Goal: Information Seeking & Learning: Check status

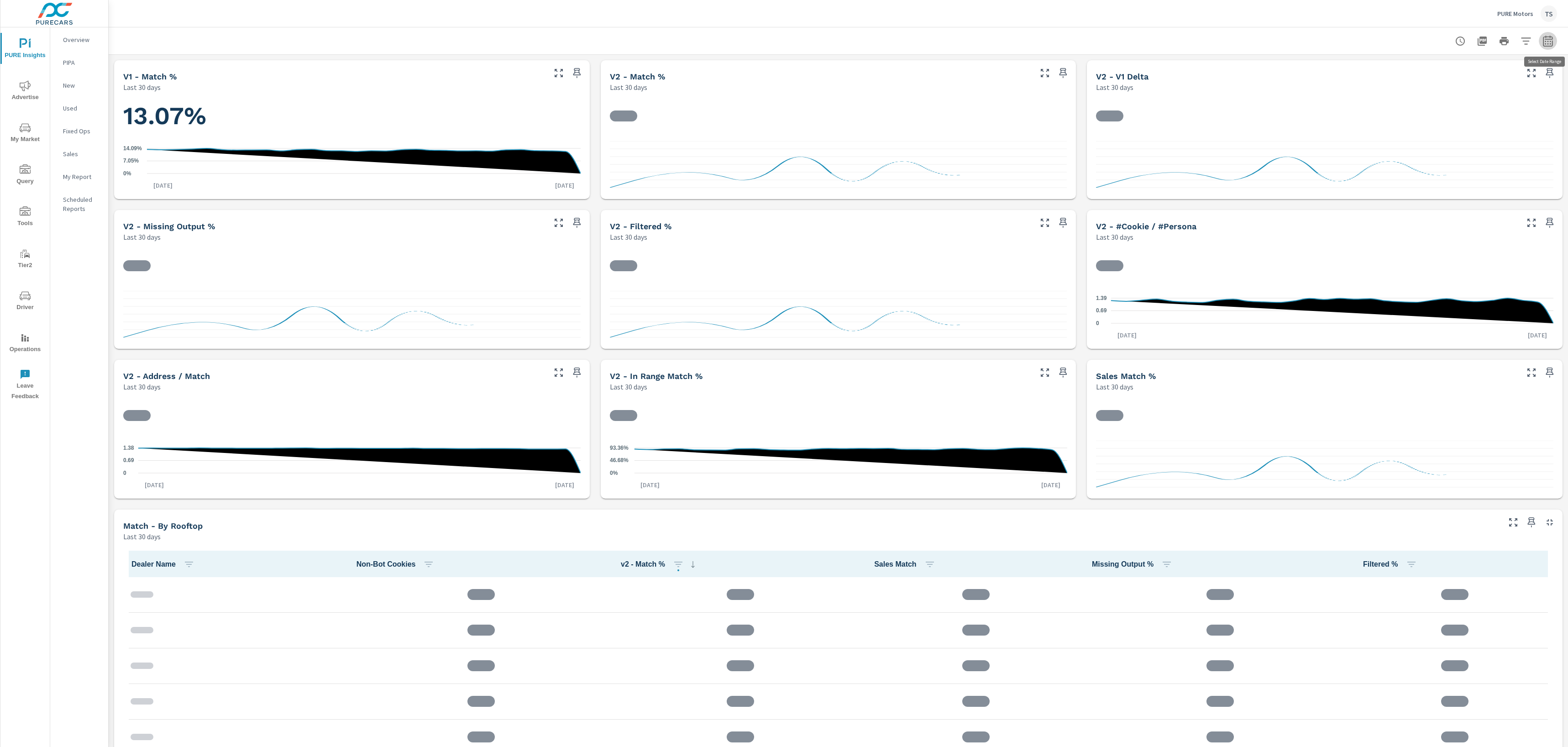
click at [1552, 44] on icon "button" at bounding box center [1548, 41] width 11 height 11
select select "Last 30 days"
click at [1488, 65] on div "Date Range Custom Yesterday Last week Last 7 days Last 14 days Last 30 days Las…" at bounding box center [1484, 78] width 117 height 31
click at [1485, 83] on select "Custom [DATE] Last week Last 7 days Last 14 days Last 30 days Last 45 days Last…" at bounding box center [1475, 79] width 91 height 18
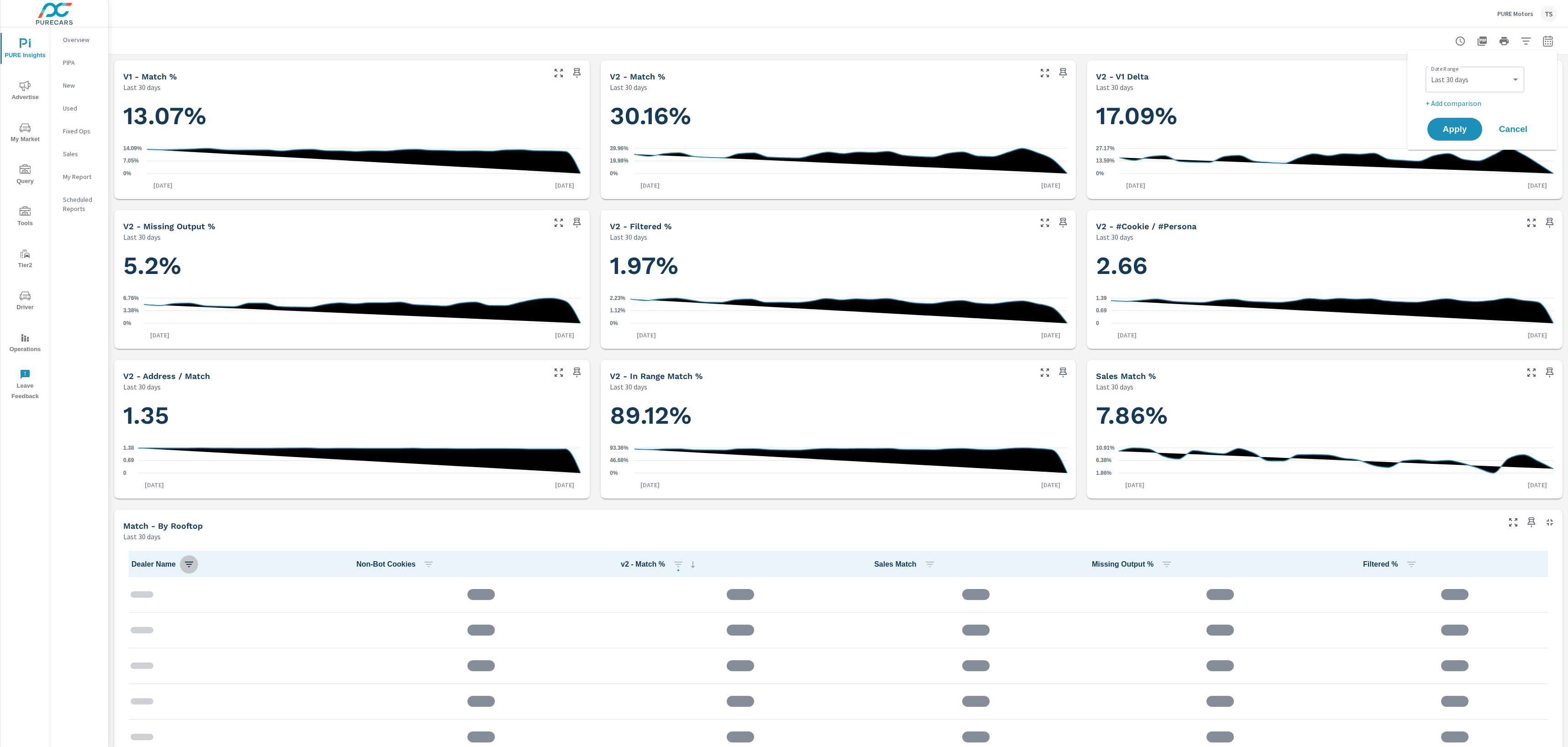
click at [184, 564] on icon "button" at bounding box center [189, 564] width 11 height 11
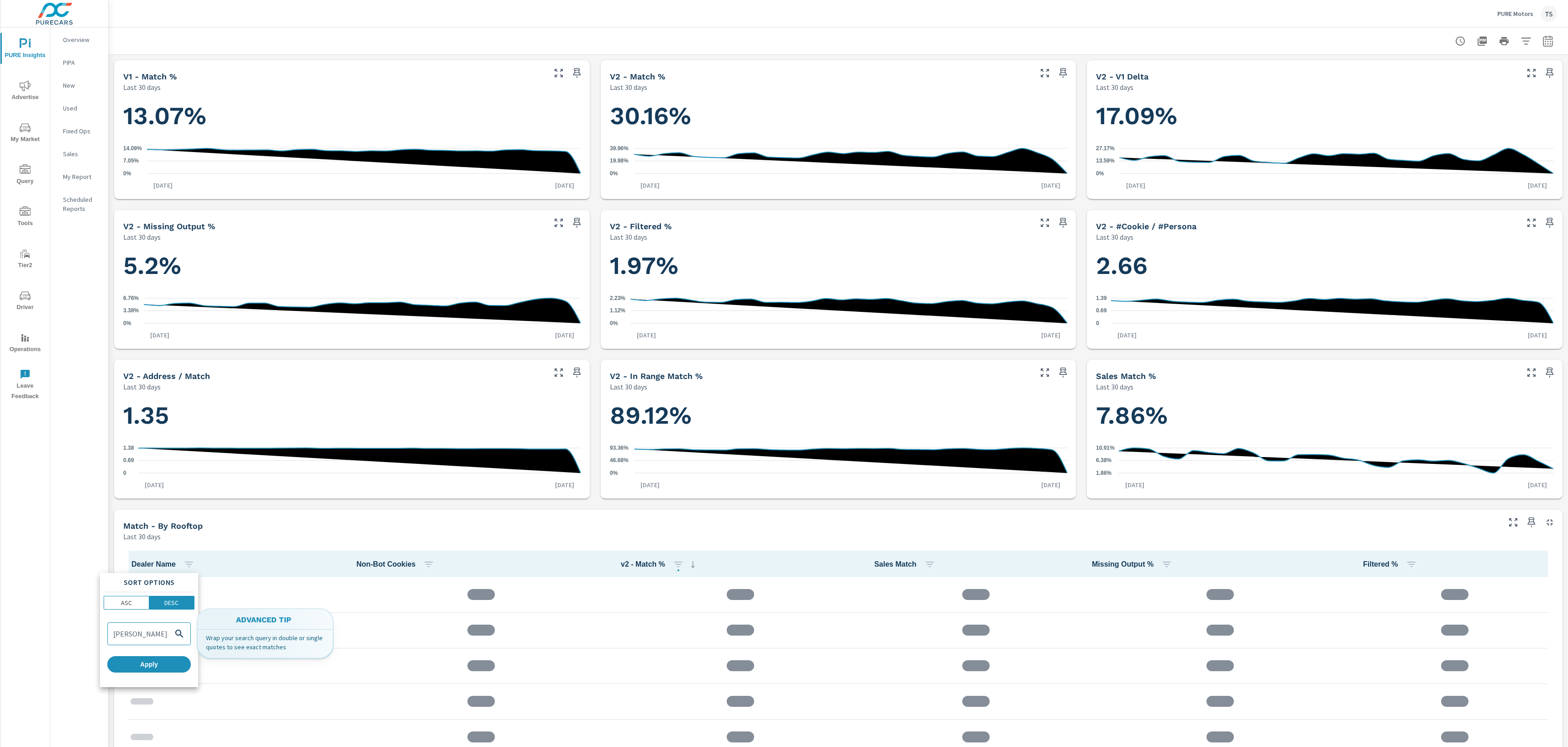
scroll to position [0, 10]
type input "Koons Tysons Toyota"
click at [147, 672] on div "Sort Options ASC DESC Koons Tysons Toyota Apply" at bounding box center [149, 630] width 98 height 114
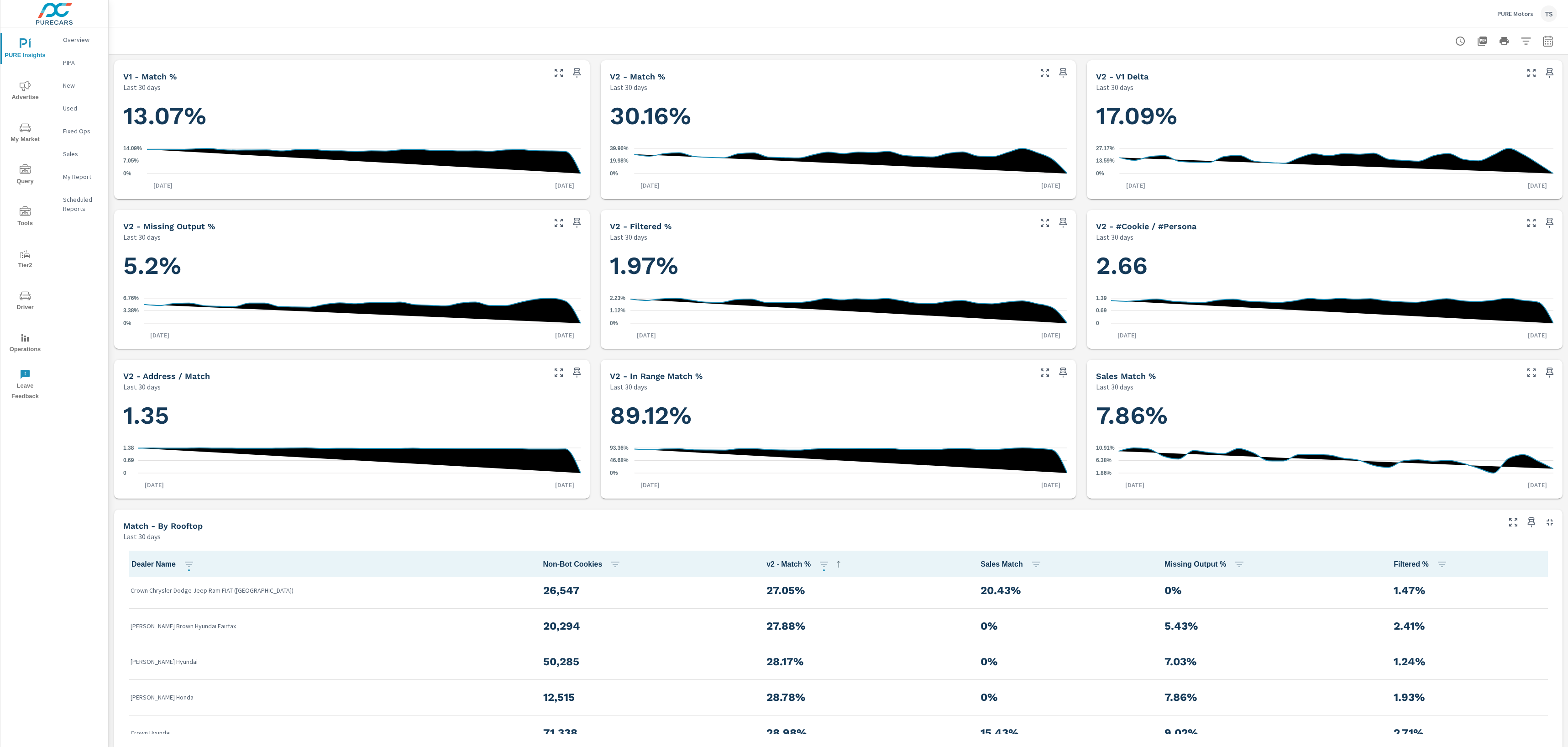
scroll to position [647, 0]
click at [181, 567] on button "button" at bounding box center [189, 564] width 18 height 18
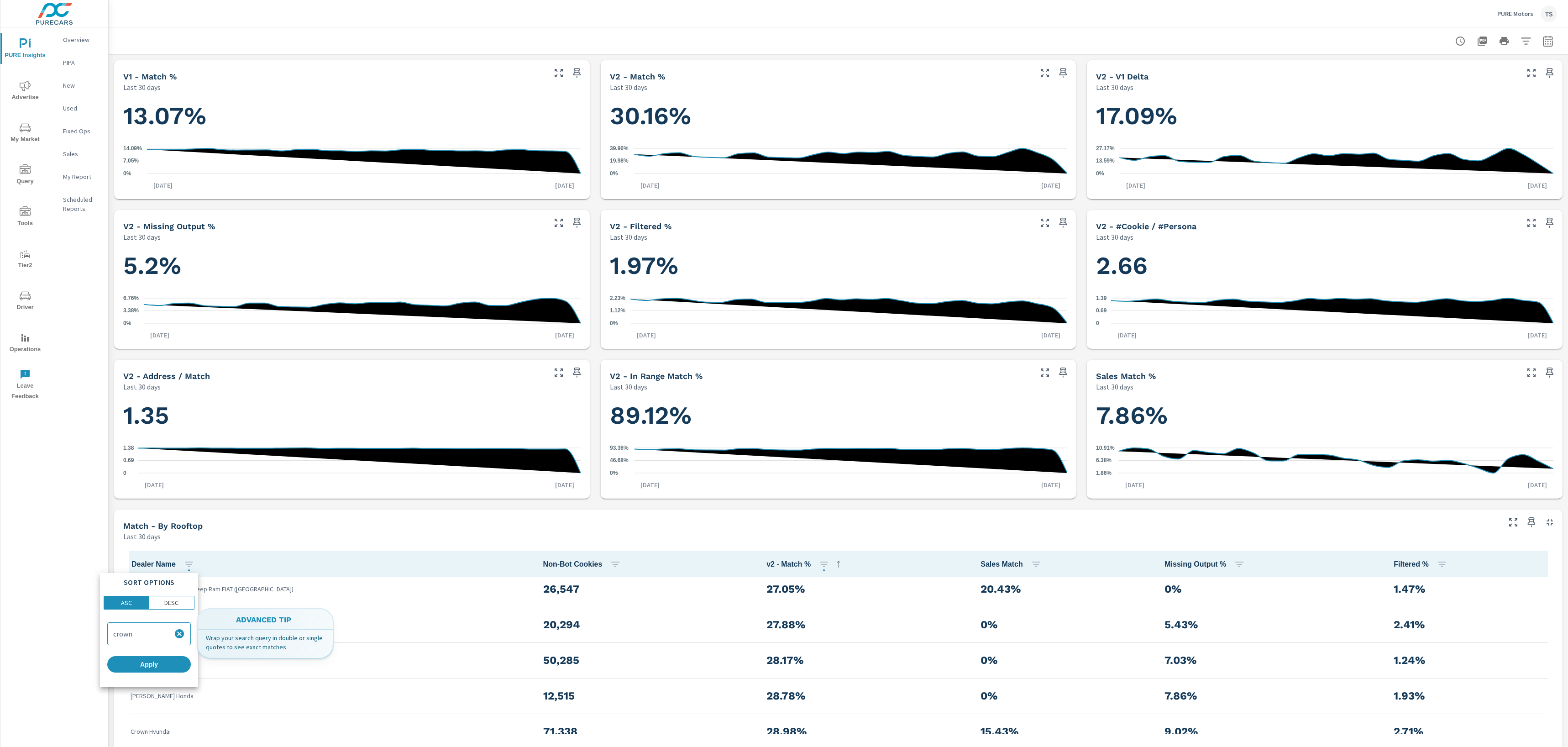
click at [150, 628] on div "crown" at bounding box center [149, 634] width 83 height 22
drag, startPoint x: 189, startPoint y: 636, endPoint x: 177, endPoint y: 636, distance: 12.0
click at [185, 636] on div "crown" at bounding box center [149, 634] width 83 height 22
click at [177, 635] on icon "button" at bounding box center [179, 633] width 9 height 9
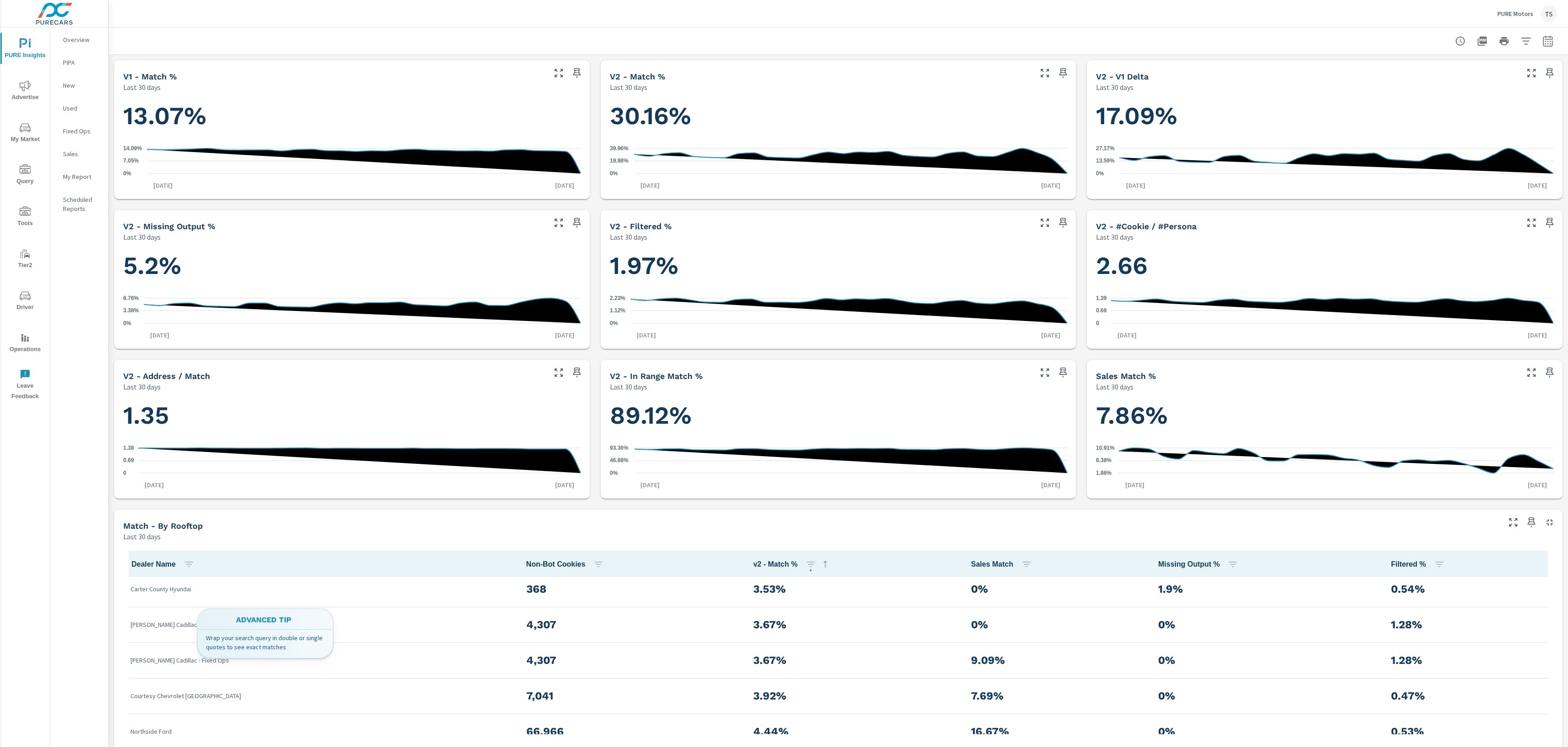
click at [160, 609] on input "search" at bounding box center [155, 607] width 46 height 5
click at [170, 572] on th "Dealer Name" at bounding box center [321, 563] width 396 height 26
click at [183, 568] on button "button" at bounding box center [189, 564] width 18 height 18
type input "Koons Tysons Toyota"
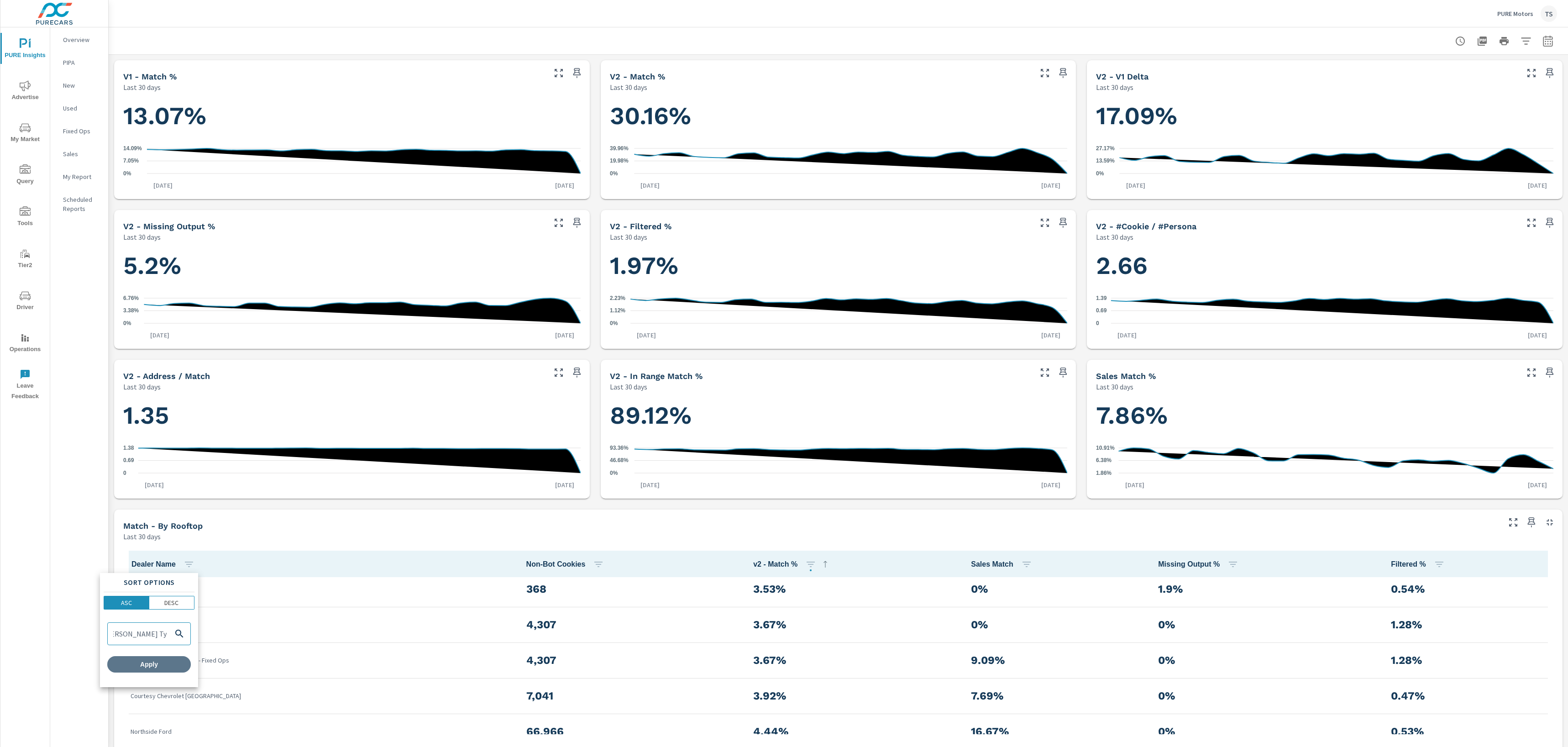
scroll to position [0, 0]
click at [156, 661] on span "Apply" at bounding box center [149, 664] width 76 height 8
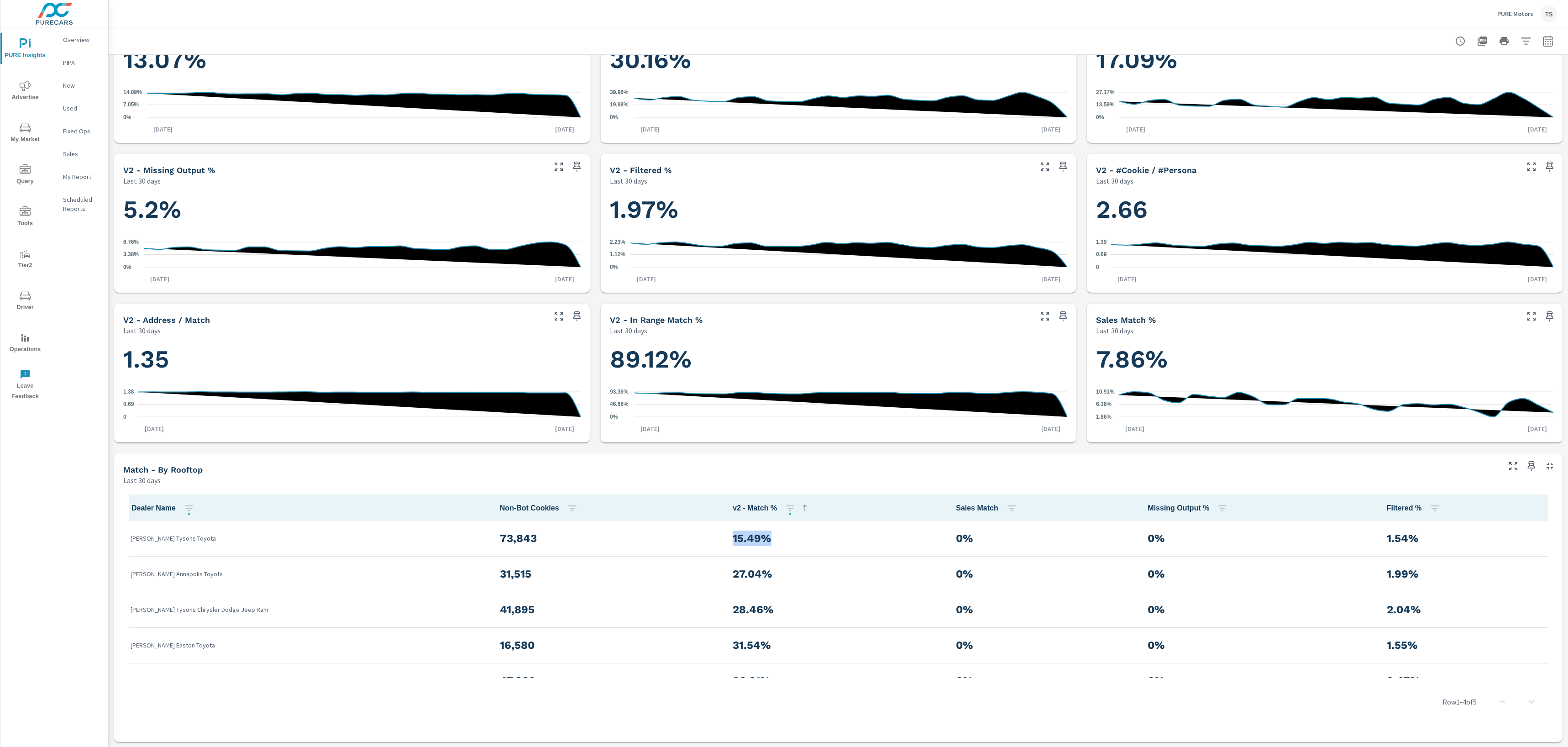
drag, startPoint x: 684, startPoint y: 541, endPoint x: 743, endPoint y: 542, distance: 59.0
click at [743, 542] on td "15.49%" at bounding box center [837, 539] width 223 height 35
click at [1522, 40] on icon "button" at bounding box center [1526, 41] width 11 height 11
click at [1556, 39] on div at bounding box center [784, 373] width 1568 height 747
click at [1550, 41] on div "Rooftop PURE Motors Buick PURE Motors Chevrolet PURE Motors GMC PURE Motors Hon…" at bounding box center [784, 373] width 1568 height 747
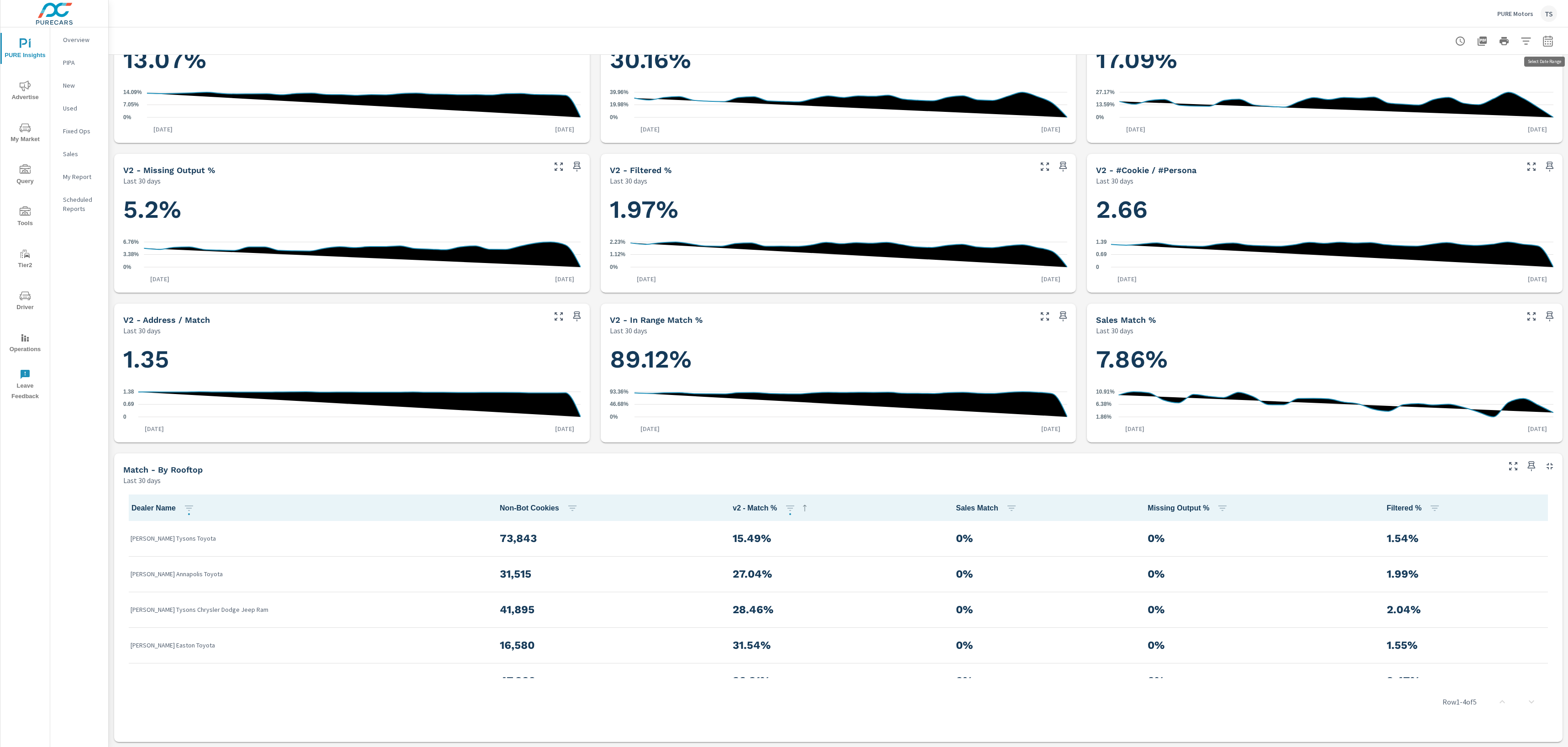
click at [1548, 42] on icon "button" at bounding box center [1548, 41] width 11 height 11
drag, startPoint x: 1525, startPoint y: 80, endPoint x: 1519, endPoint y: 80, distance: 6.0
click at [1525, 80] on div "Date Range Custom Yesterday Last week Last 7 days Last 14 days Last 30 days Las…" at bounding box center [1484, 78] width 117 height 31
click at [1515, 79] on select "Custom [DATE] Last week Last 7 days Last 14 days Last 30 days Last 45 days Last…" at bounding box center [1475, 79] width 91 height 18
click at [1429, 70] on select "Custom [DATE] Last week Last 7 days Last 14 days Last 30 days Last 45 days Last…" at bounding box center [1475, 79] width 91 height 18
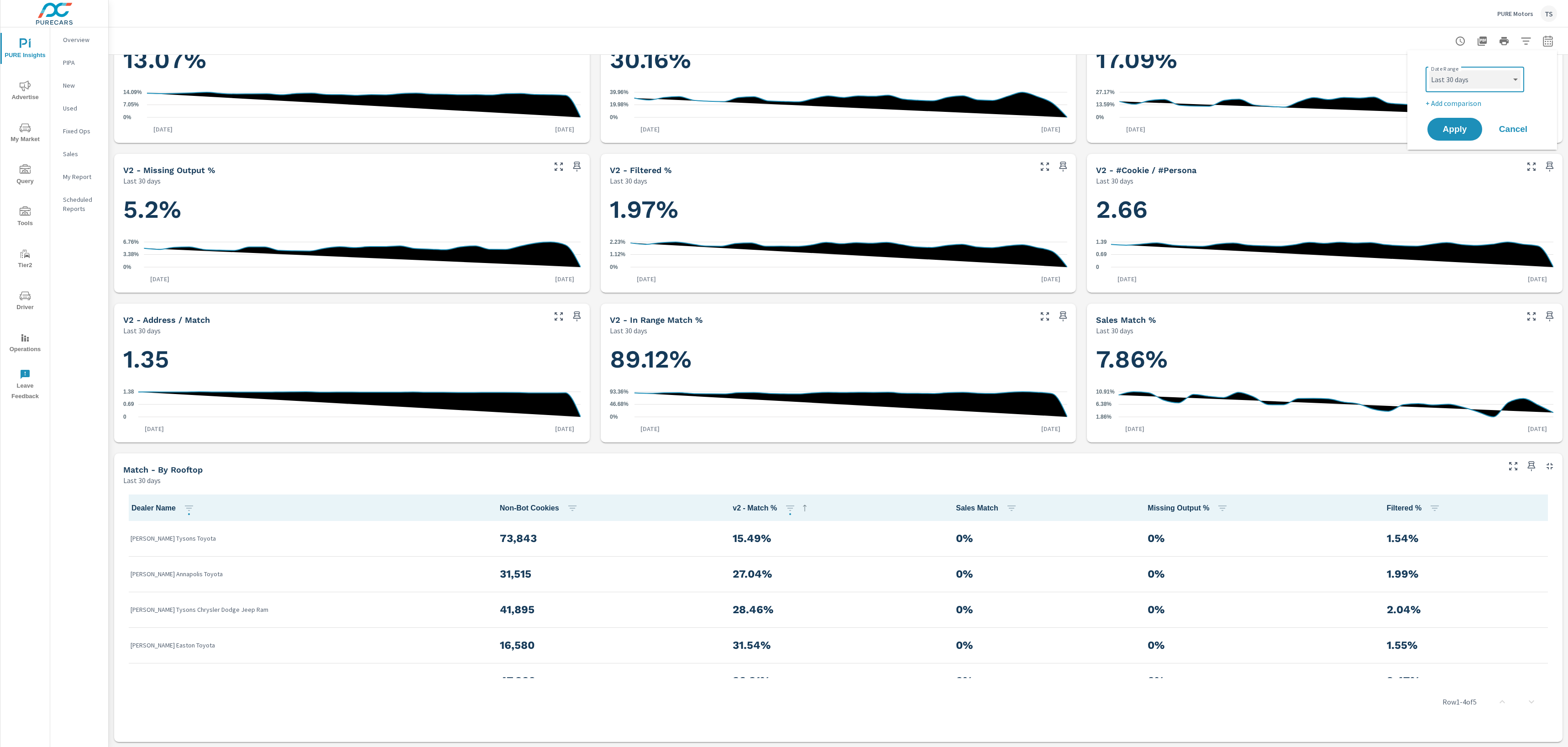
select select "custom"
click at [1509, 114] on input "08/21/2025" at bounding box center [1517, 114] width 51 height 18
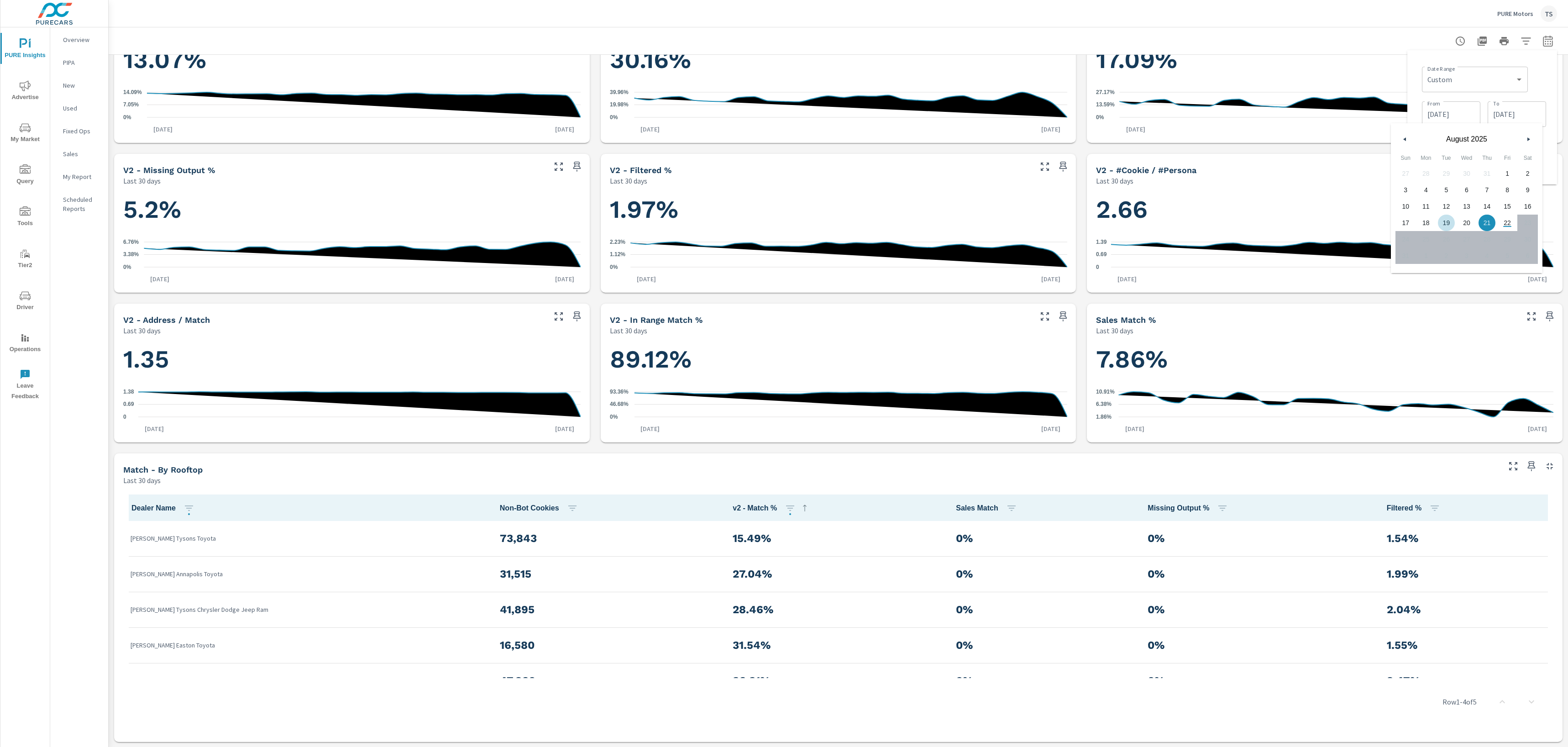
click at [1446, 221] on span "19" at bounding box center [1446, 222] width 21 height 12
type input "08/19/2025"
click at [1458, 112] on input "07/23/2025" at bounding box center [1451, 114] width 51 height 18
click at [1463, 203] on span "19" at bounding box center [1462, 206] width 21 height 12
type input "07/19/2025"
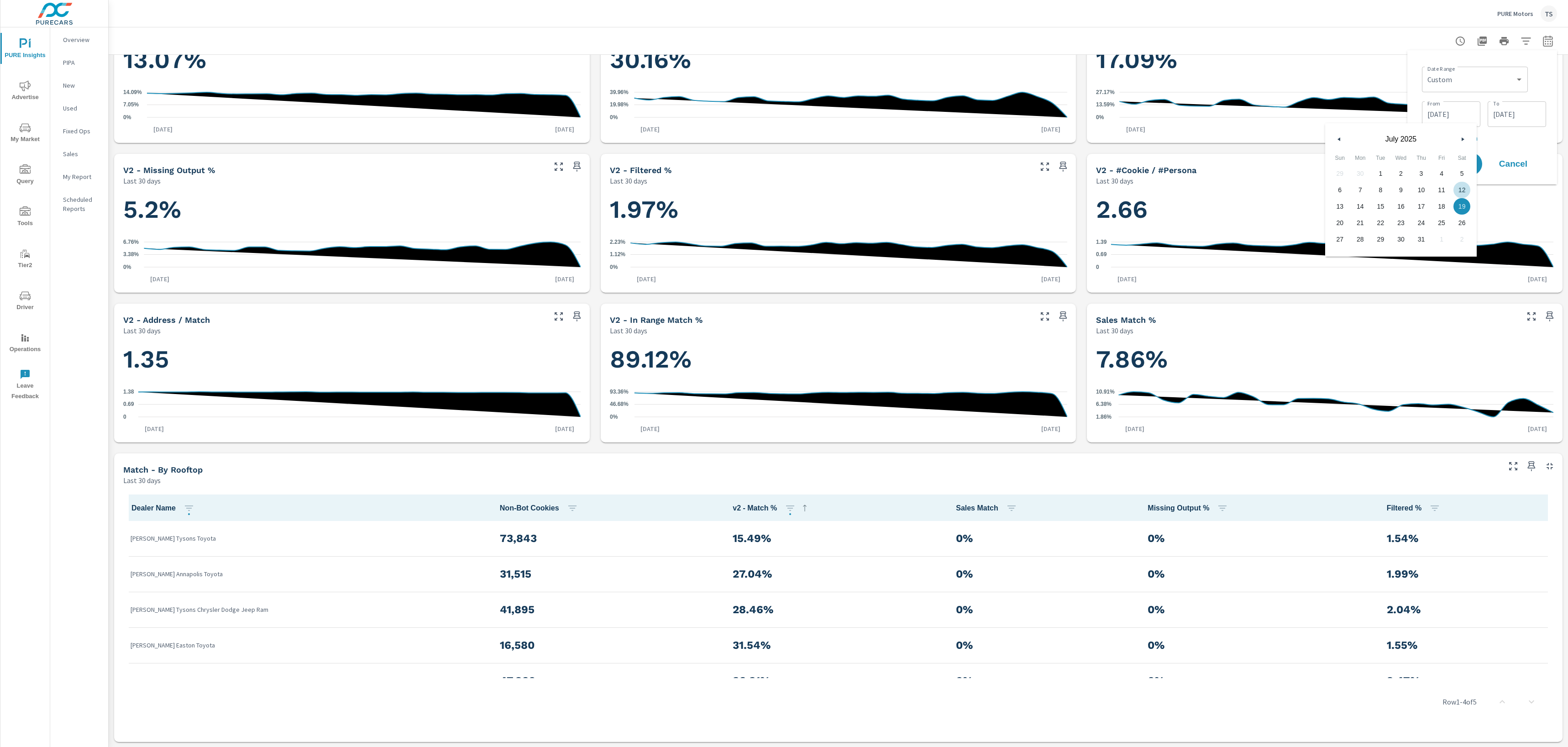
click at [1510, 147] on div "Date Range Custom Yesterday Last week Last 7 days Last 14 days Last 30 days Las…" at bounding box center [1482, 117] width 135 height 119
click at [1480, 162] on button "Apply" at bounding box center [1455, 164] width 57 height 24
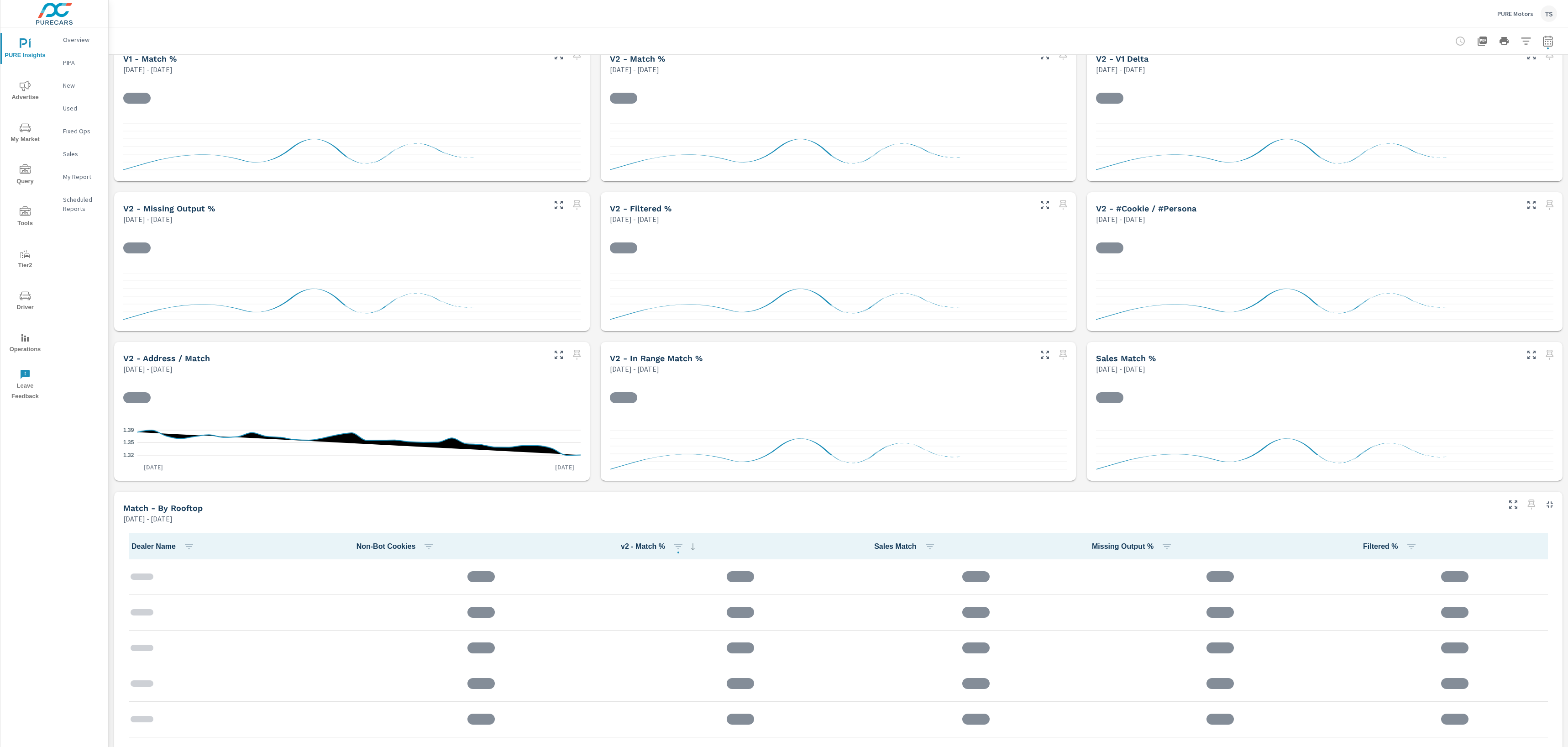
scroll to position [56, 0]
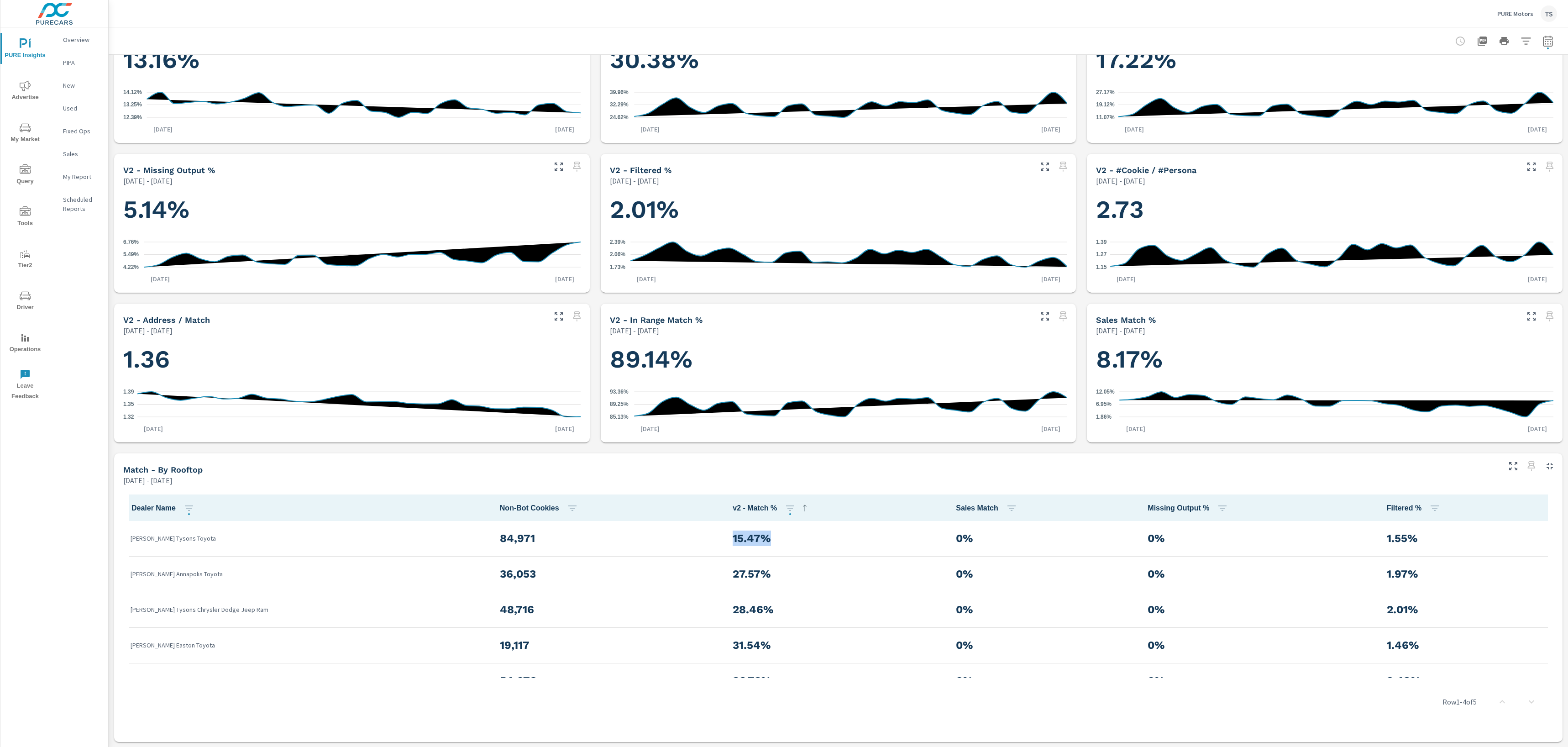
drag, startPoint x: 674, startPoint y: 542, endPoint x: 730, endPoint y: 536, distance: 56.3
click at [730, 536] on tr "Koons Tysons Toyota 84,971 15.47% 0% 0% 1.55%" at bounding box center [838, 539] width 1430 height 35
copy tr "15.47%"
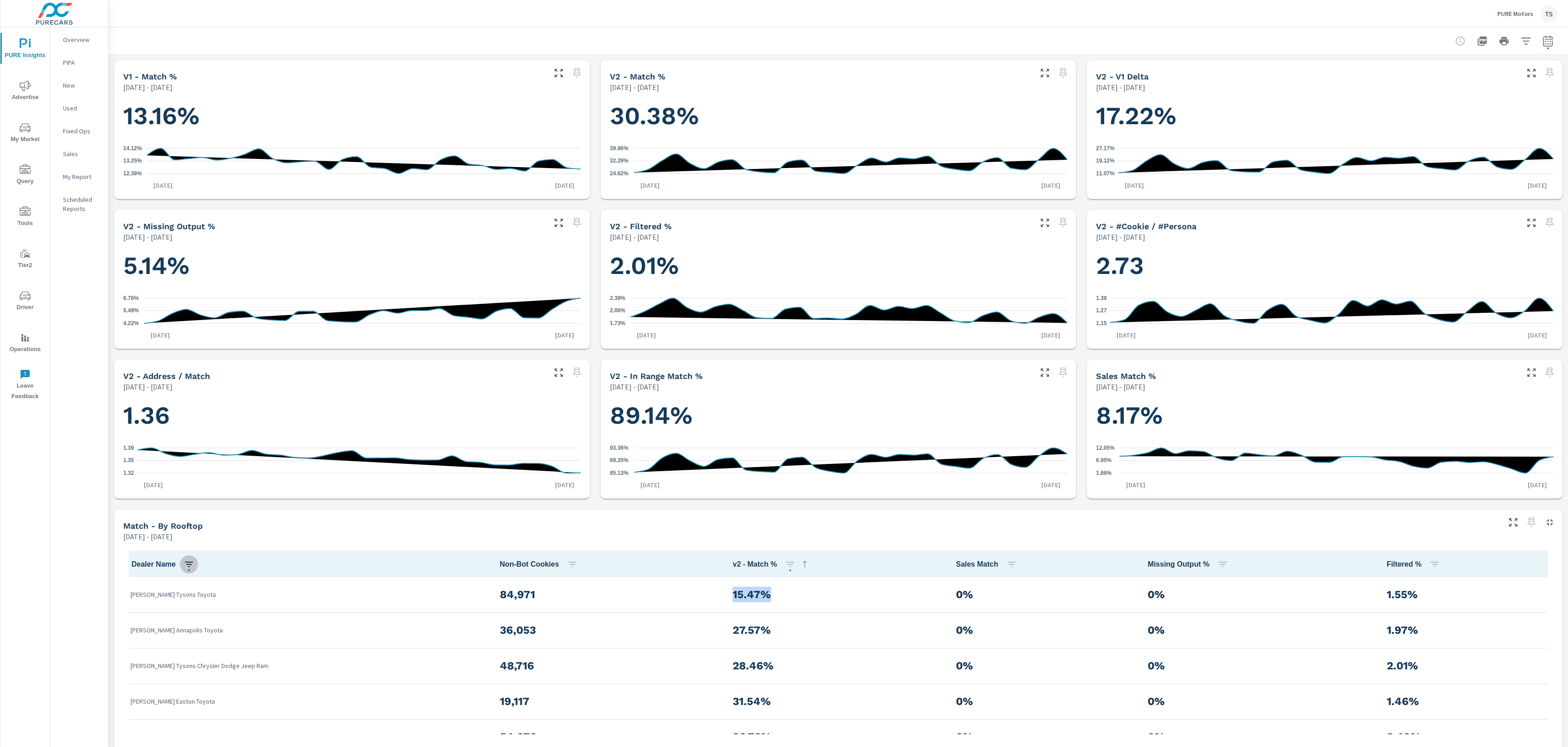
click at [192, 570] on button "button" at bounding box center [189, 564] width 18 height 18
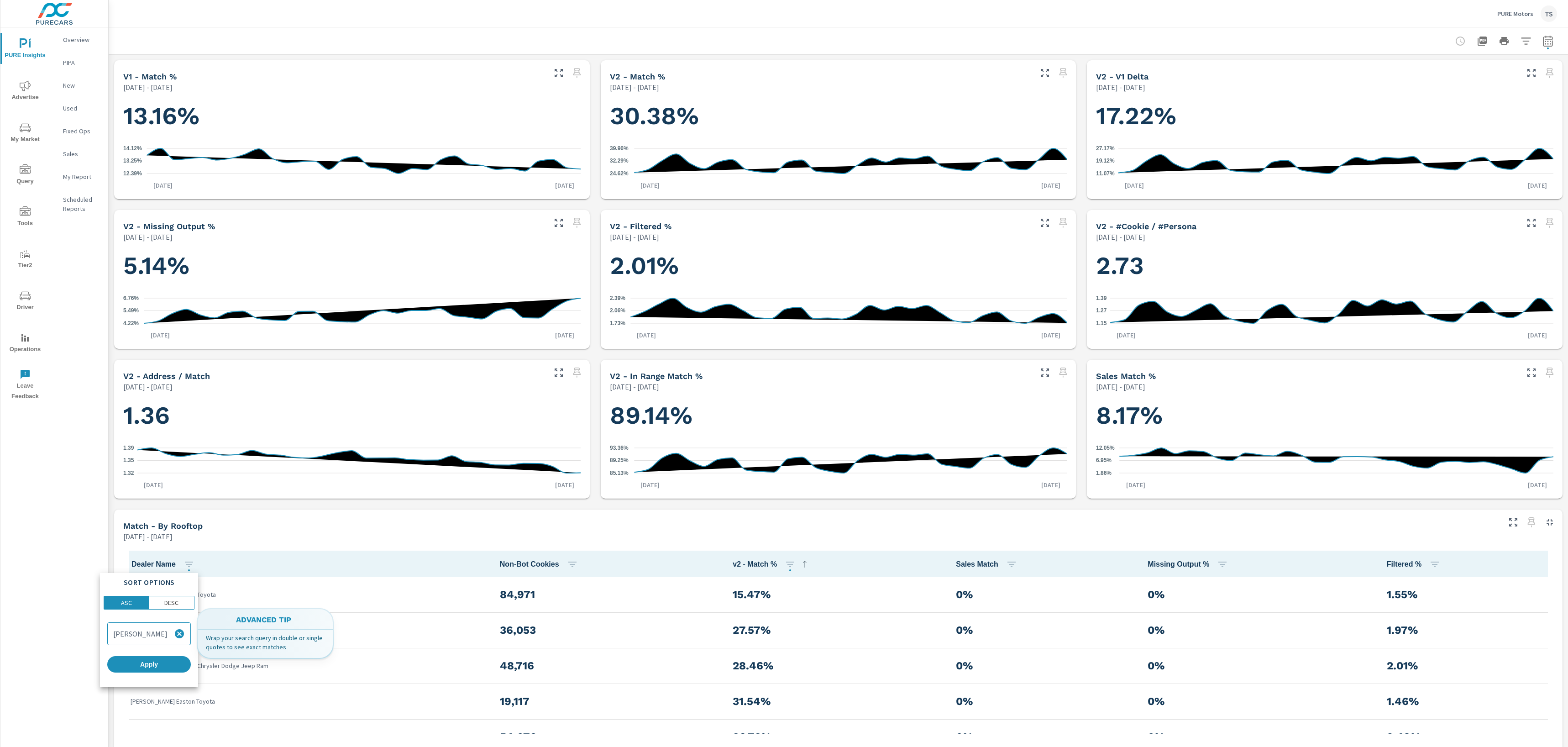
scroll to position [0, 10]
click at [187, 633] on div "Koons Tysons Toyota" at bounding box center [149, 634] width 83 height 22
click at [130, 637] on div "Koons Tysons Toyota" at bounding box center [149, 634] width 83 height 22
drag, startPoint x: 128, startPoint y: 637, endPoint x: 167, endPoint y: 640, distance: 39.1
click at [167, 640] on div "Koons Tysons Toyota" at bounding box center [149, 634] width 83 height 22
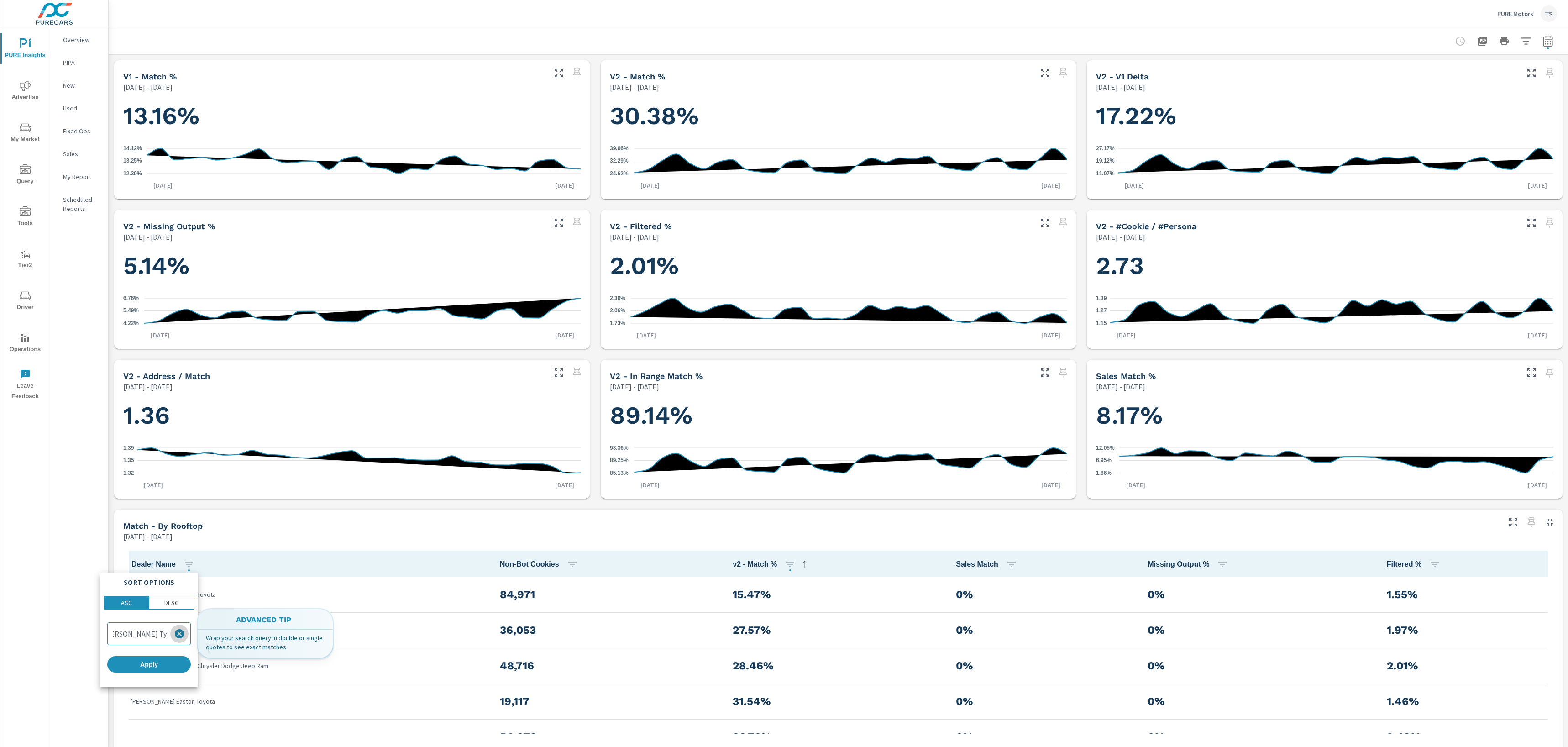
click at [172, 634] on button "button" at bounding box center [180, 634] width 18 height 18
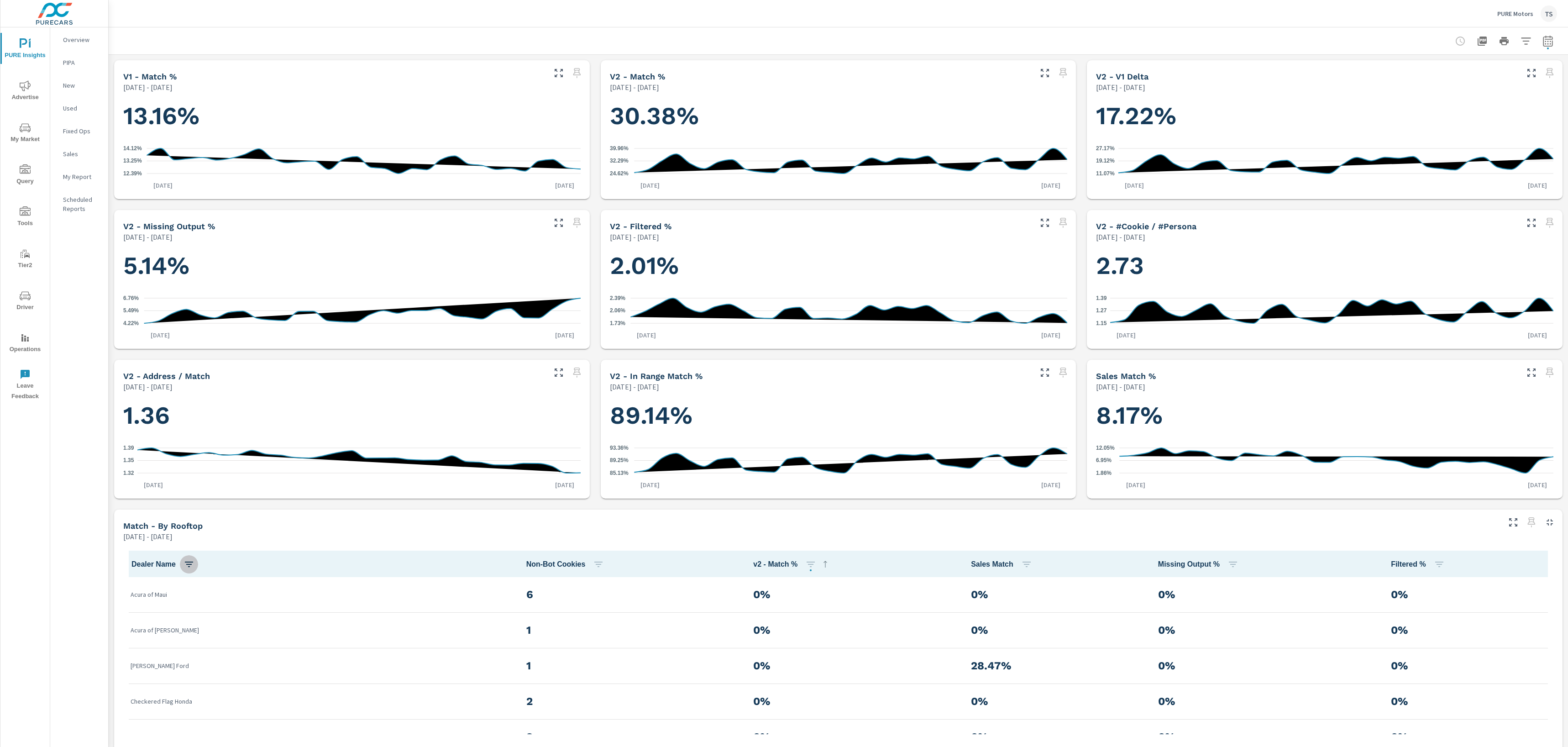
click at [183, 567] on icon "button" at bounding box center [189, 564] width 11 height 11
type input "15.47%"
paste input "Nalley Toyota of Union City"
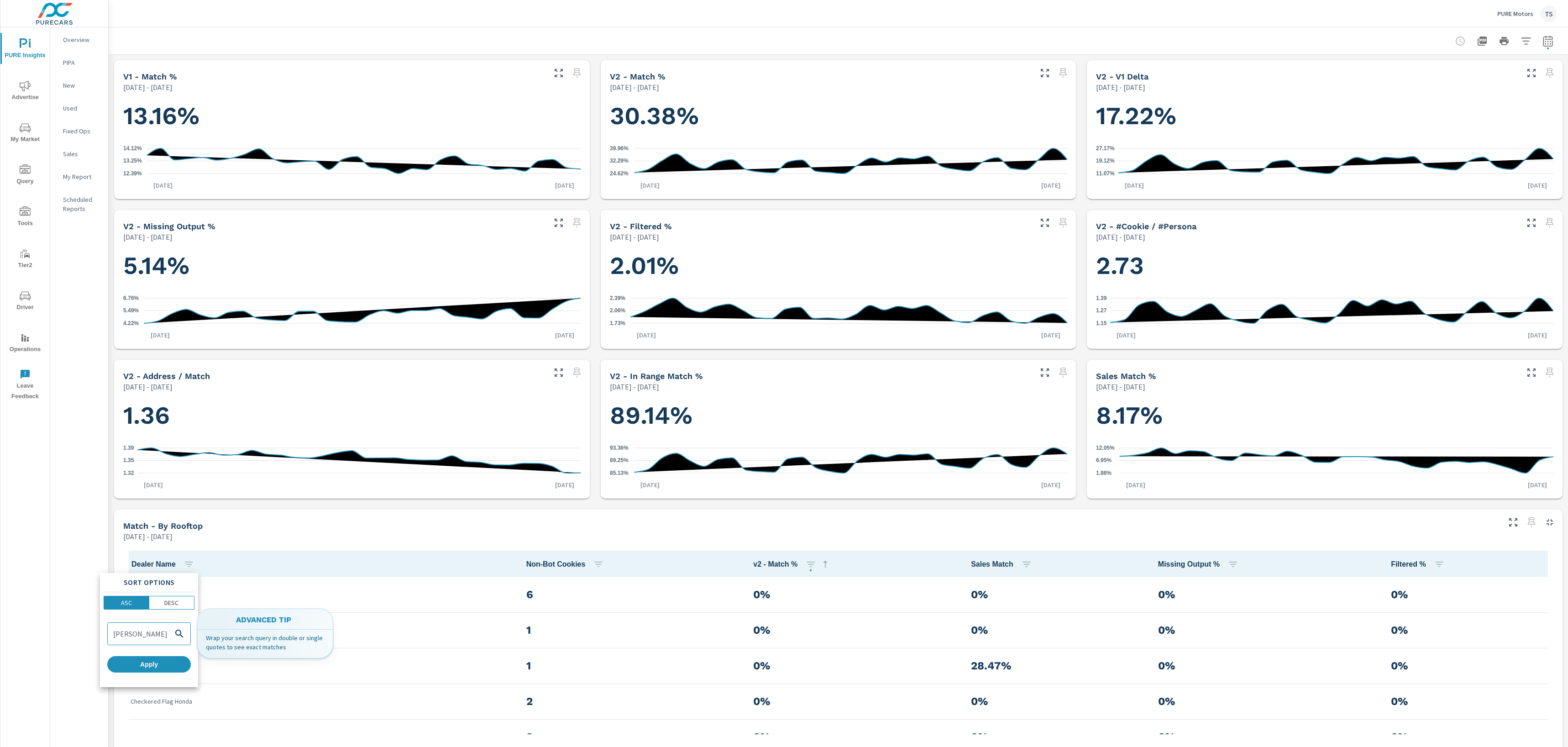
scroll to position [0, 28]
type input "Nalley Toyota of Union City"
click at [155, 667] on span "Apply" at bounding box center [149, 664] width 76 height 8
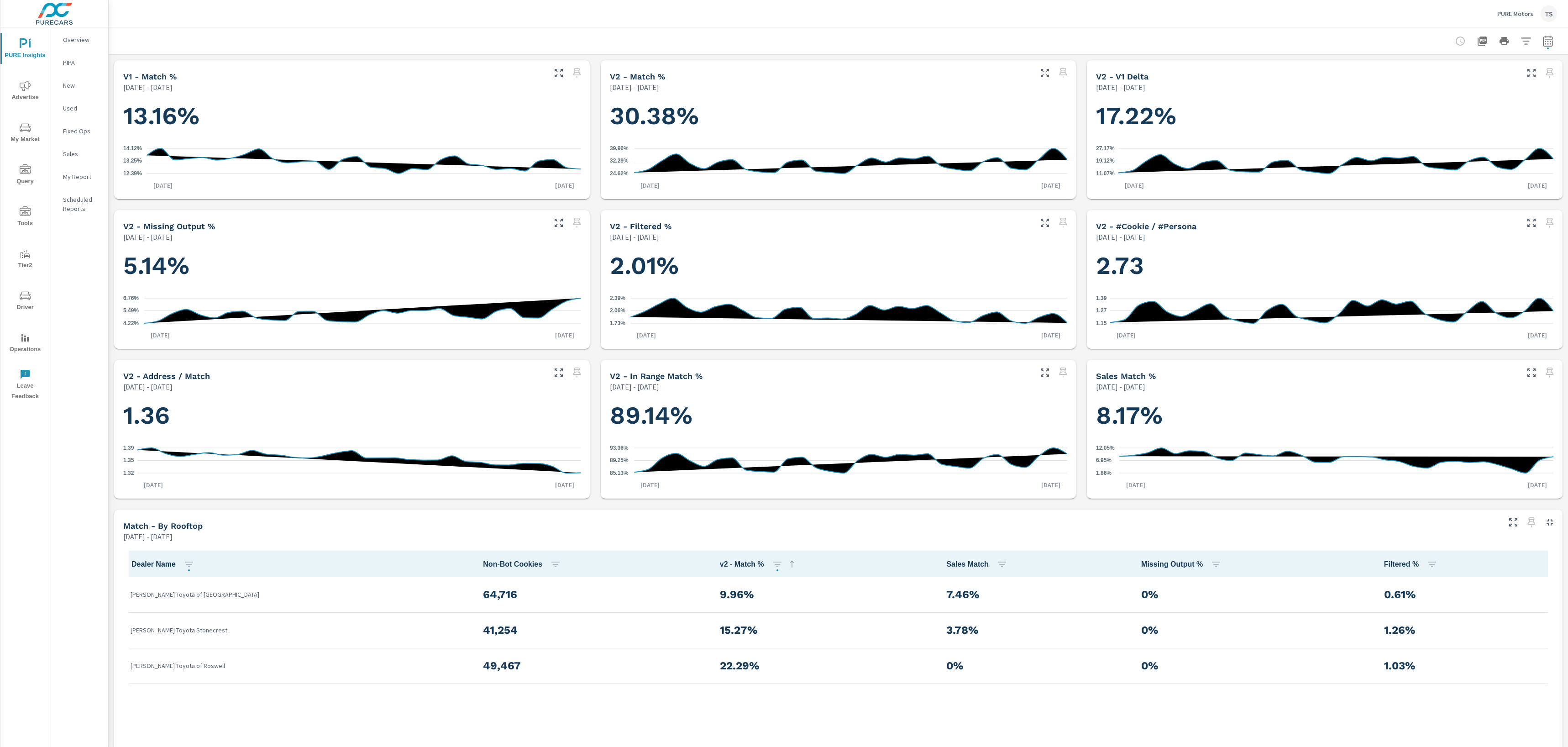
drag, startPoint x: 621, startPoint y: 606, endPoint x: 667, endPoint y: 601, distance: 46.3
click at [713, 605] on td "9.96%" at bounding box center [826, 595] width 227 height 35
drag, startPoint x: 668, startPoint y: 600, endPoint x: 608, endPoint y: 598, distance: 60.0
click at [608, 598] on tr "Nalley Toyota of Union City 64,716 9.96% 7.46% 0% 0.61%" at bounding box center [838, 595] width 1430 height 35
copy tr "9.96%"
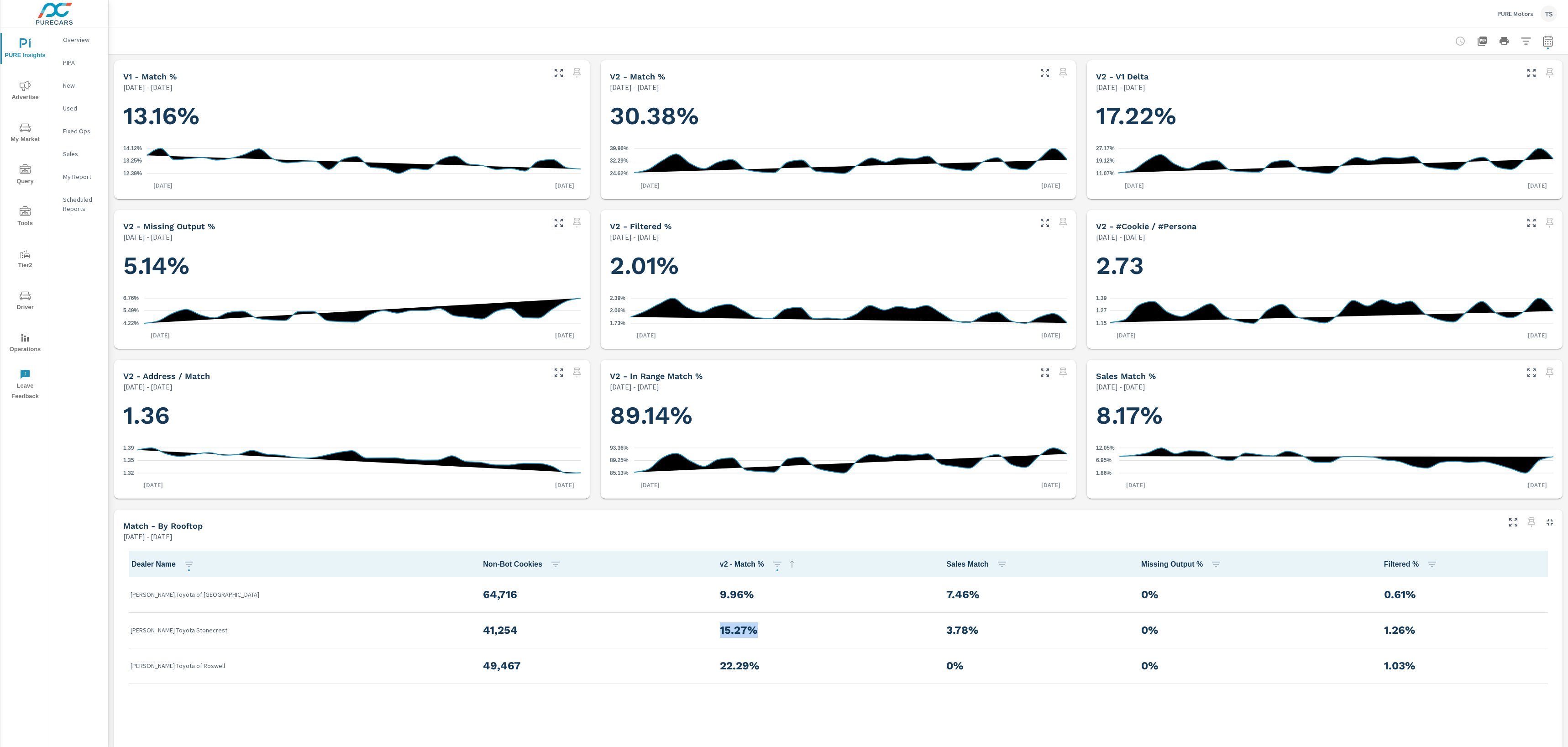
drag, startPoint x: 672, startPoint y: 630, endPoint x: 599, endPoint y: 627, distance: 73.1
click at [599, 627] on tr "Nalley Toyota Stonecrest 41,254 15.27% 3.78% 0% 1.26%" at bounding box center [838, 630] width 1430 height 35
copy tr "15.27%"
click at [1552, 33] on div at bounding box center [838, 41] width 1438 height 27
click at [1552, 38] on icon "button" at bounding box center [1548, 41] width 10 height 11
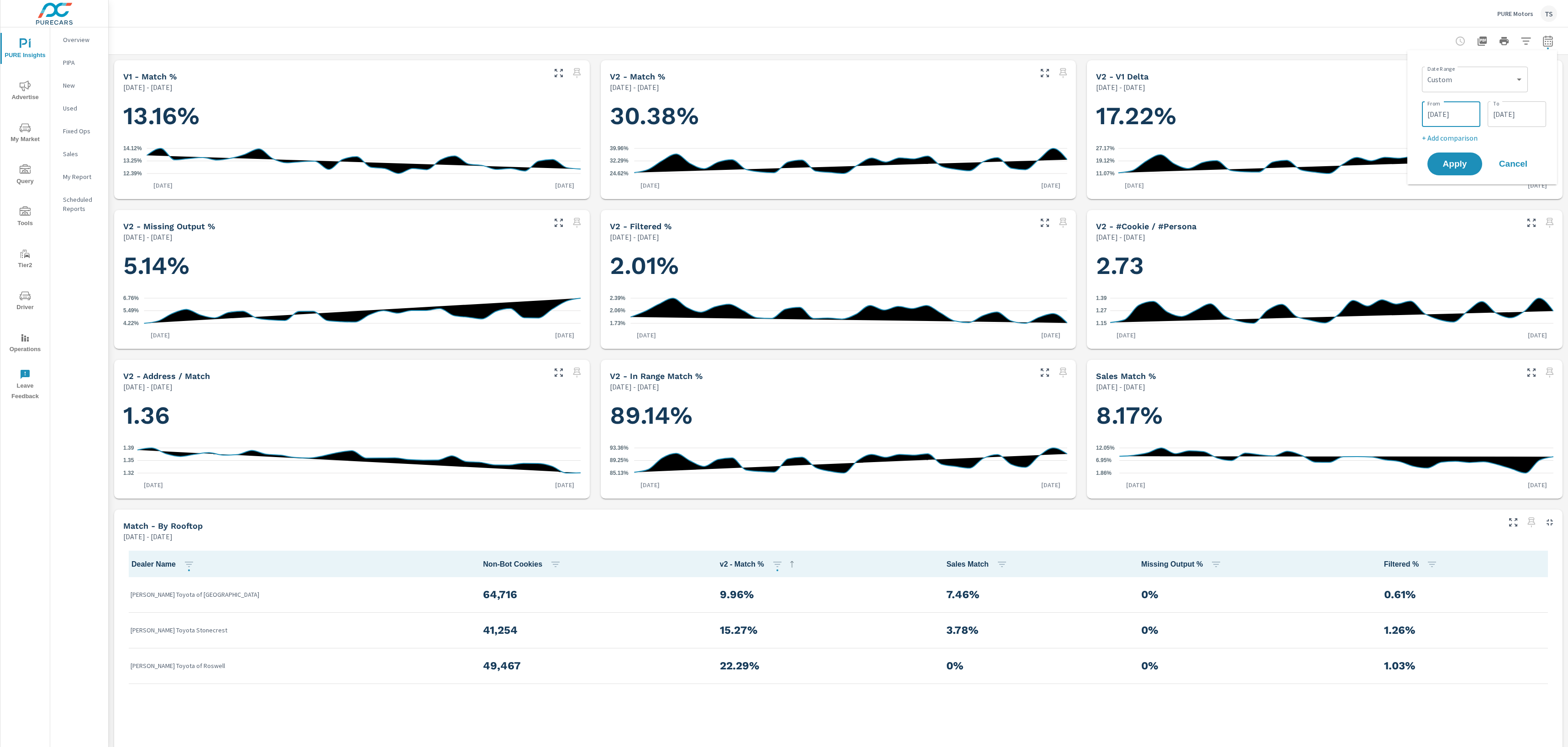
click at [1467, 117] on input "07/19/2025" at bounding box center [1451, 114] width 51 height 18
click at [1340, 136] on button "button" at bounding box center [1339, 139] width 11 height 11
click at [1363, 203] on span "16" at bounding box center [1360, 206] width 21 height 12
type input "06/16/2025"
click at [1507, 139] on p "+ Add comparison" at bounding box center [1484, 138] width 124 height 11
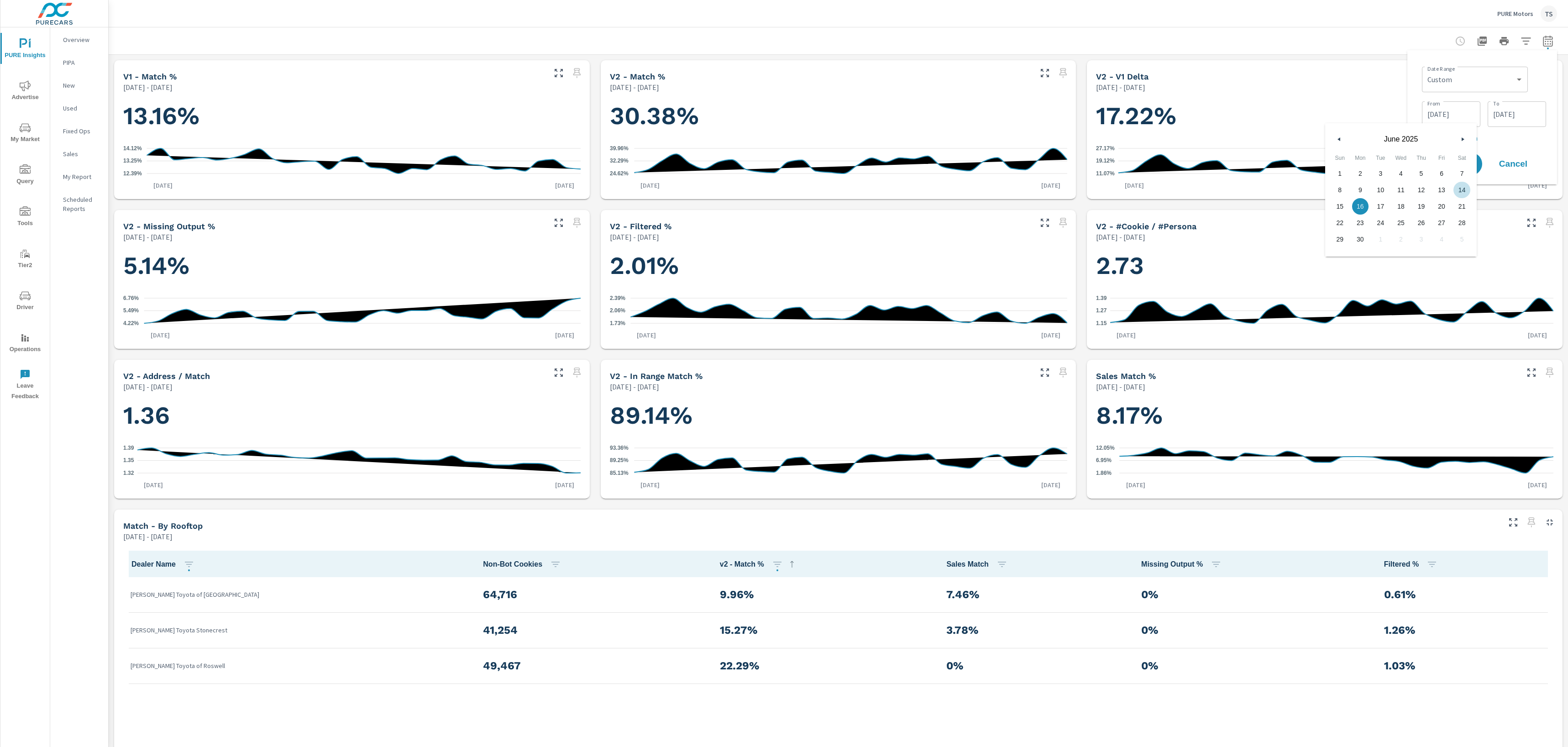
select select "Previous period"
click at [1463, 185] on span "Apply" at bounding box center [1454, 189] width 37 height 9
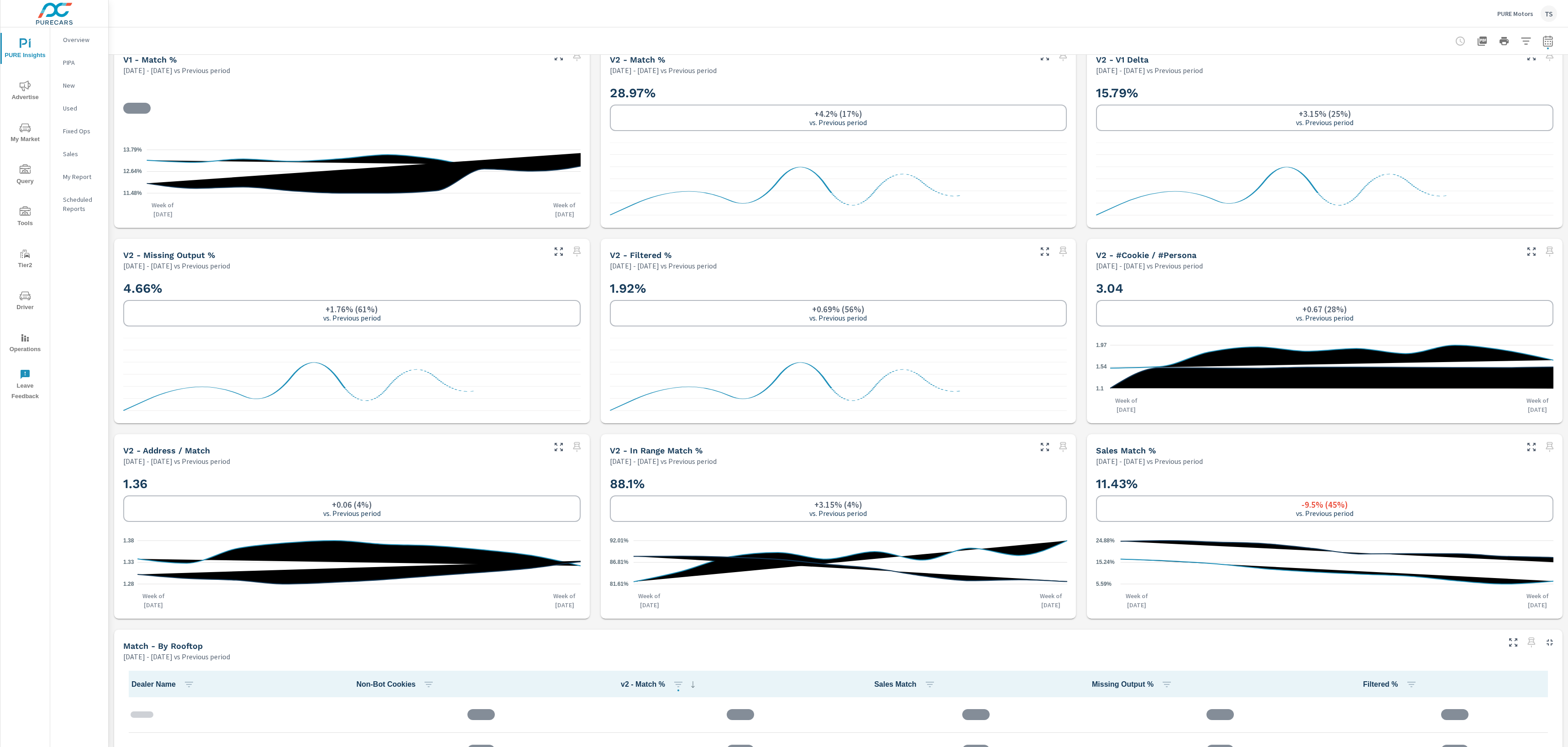
scroll to position [284, 0]
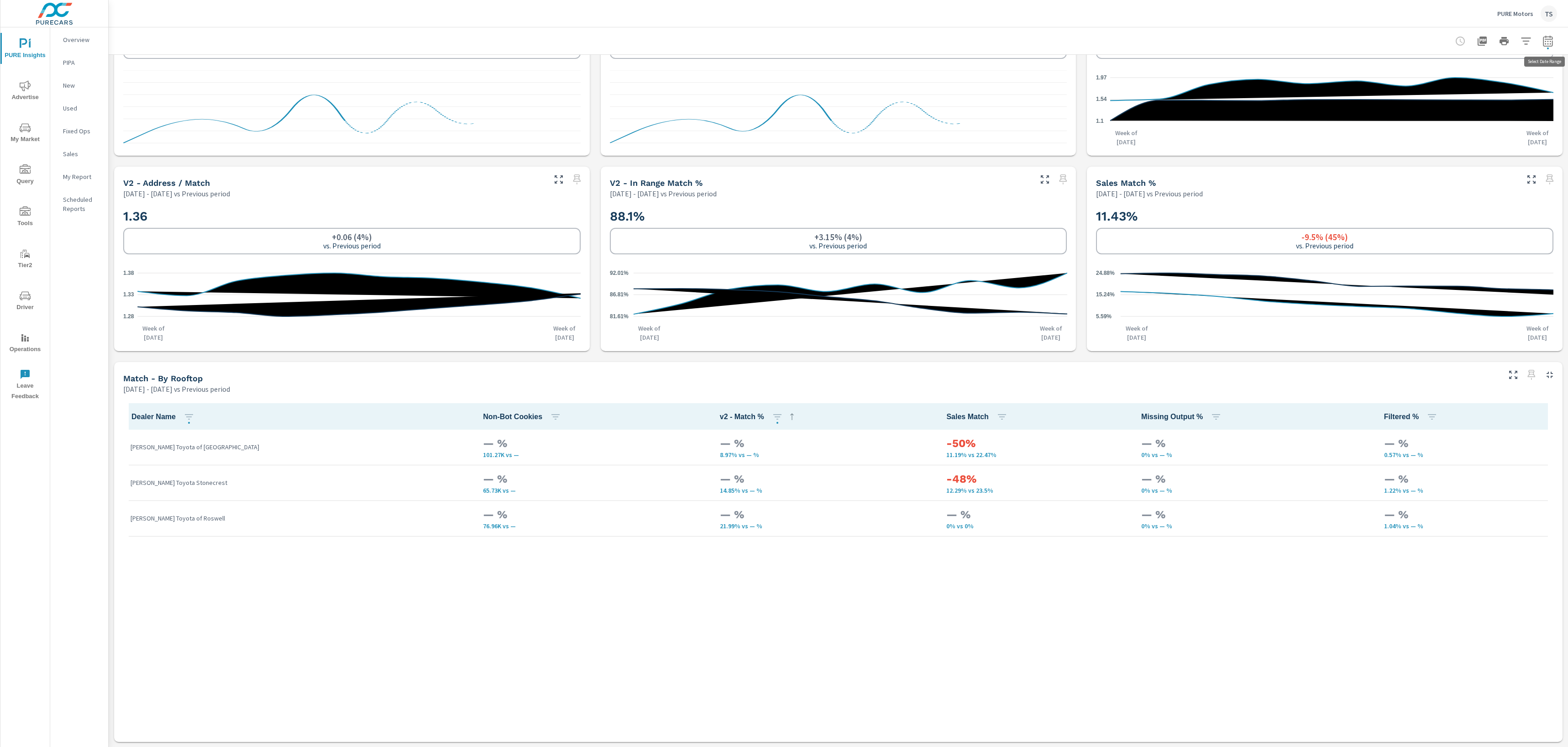
click at [1550, 39] on icon "button" at bounding box center [1548, 41] width 10 height 11
select select "Previous period"
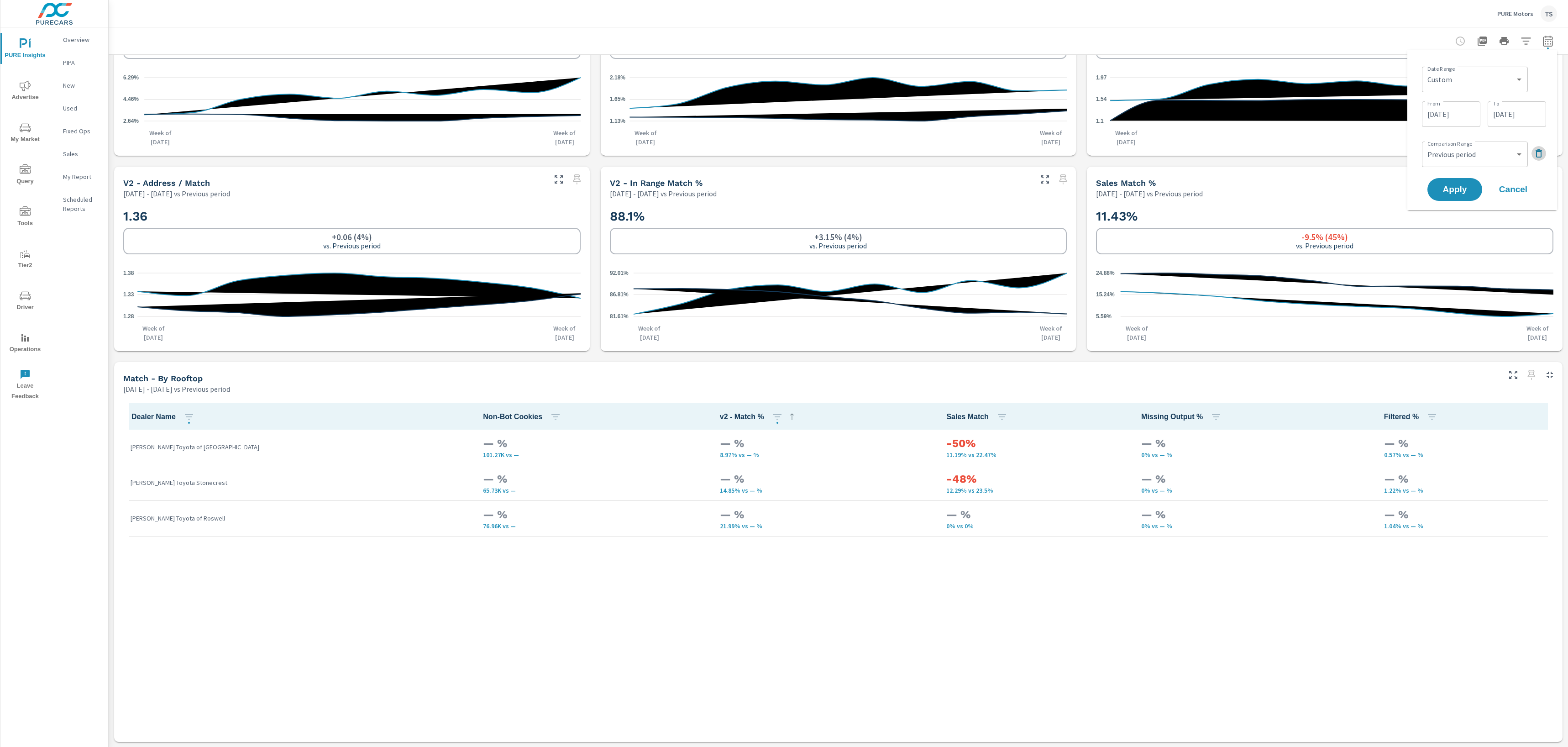
click at [1544, 156] on button "button" at bounding box center [1539, 153] width 15 height 15
click at [1519, 86] on select "Custom [DATE] Last week Last 7 days Last 14 days Last 30 days Last 45 days Last…" at bounding box center [1475, 79] width 99 height 18
click at [1467, 111] on input "06/16/2025" at bounding box center [1451, 114] width 51 height 18
click at [1335, 139] on icon "button" at bounding box center [1337, 139] width 4 height 4
click at [1359, 220] on span "19" at bounding box center [1360, 222] width 21 height 12
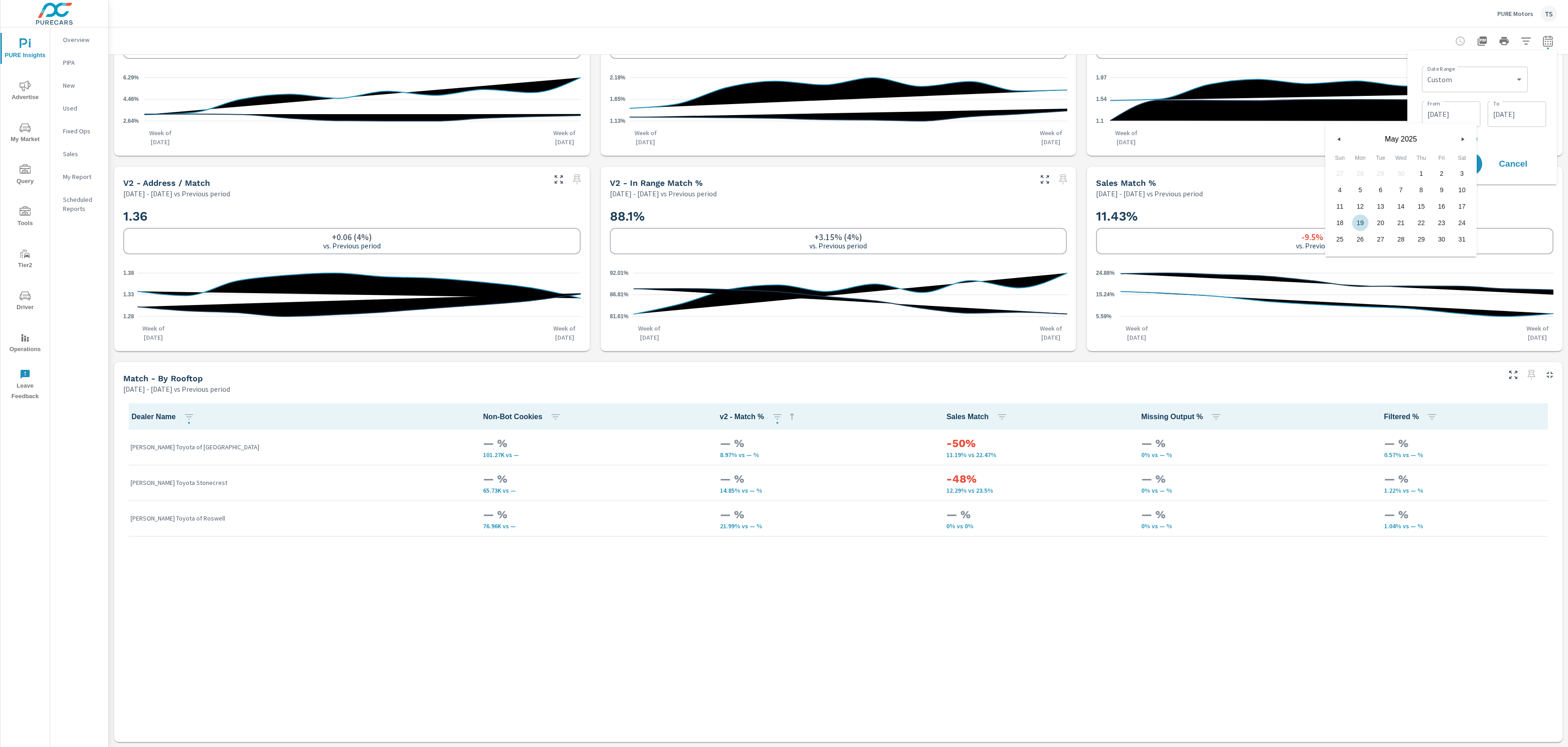
type input "05/19/2025"
click at [1472, 170] on div "May 2025 Sun Mon Tue Wed Thu Fri Sat 27 28 29 30 1 2 3 4 5 6 7 8 9 10 11 12 13 …" at bounding box center [1401, 203] width 152 height 106
click at [1482, 167] on button "Apply" at bounding box center [1455, 164] width 57 height 24
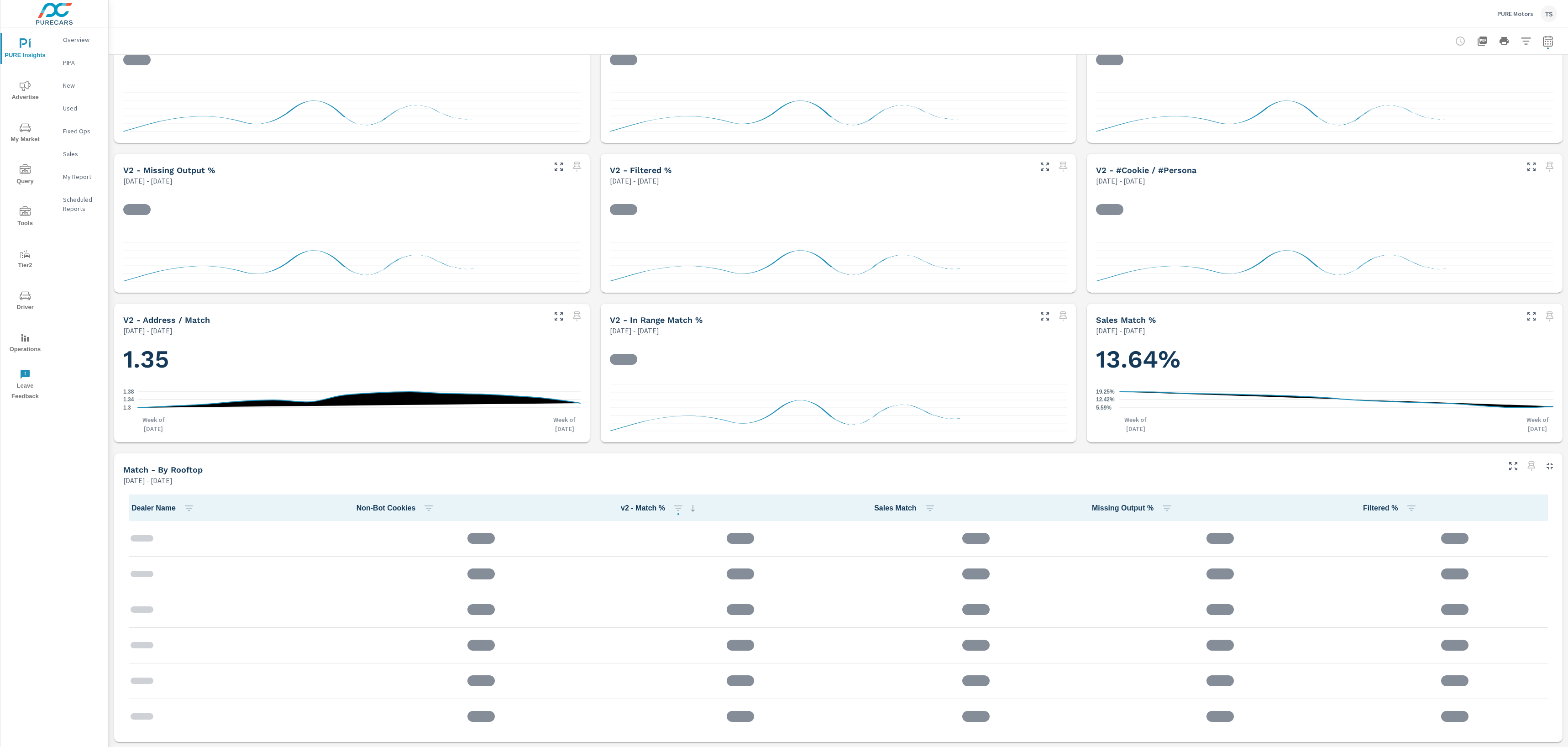
scroll to position [1, 0]
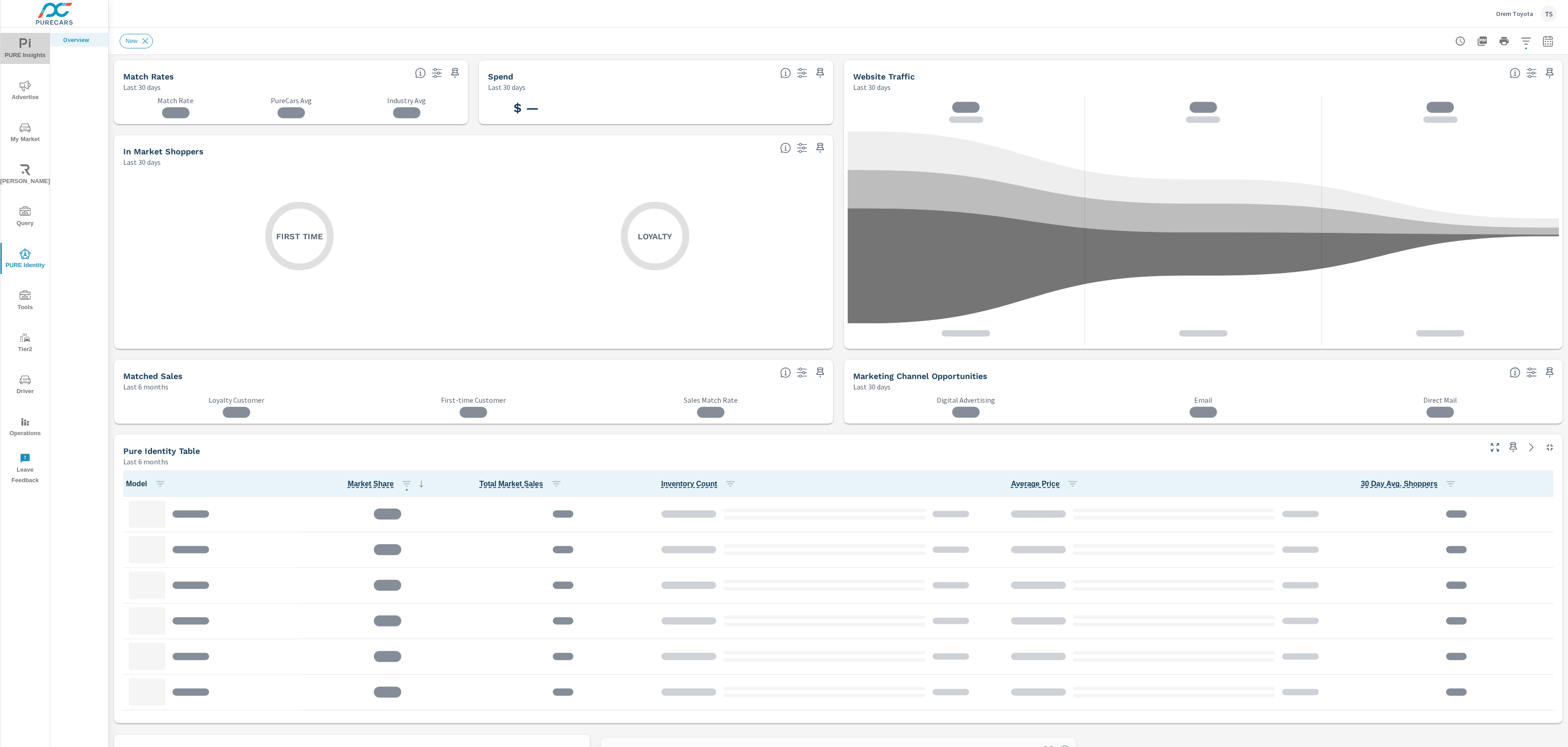
click at [41, 52] on span "PURE Insights" at bounding box center [25, 49] width 44 height 23
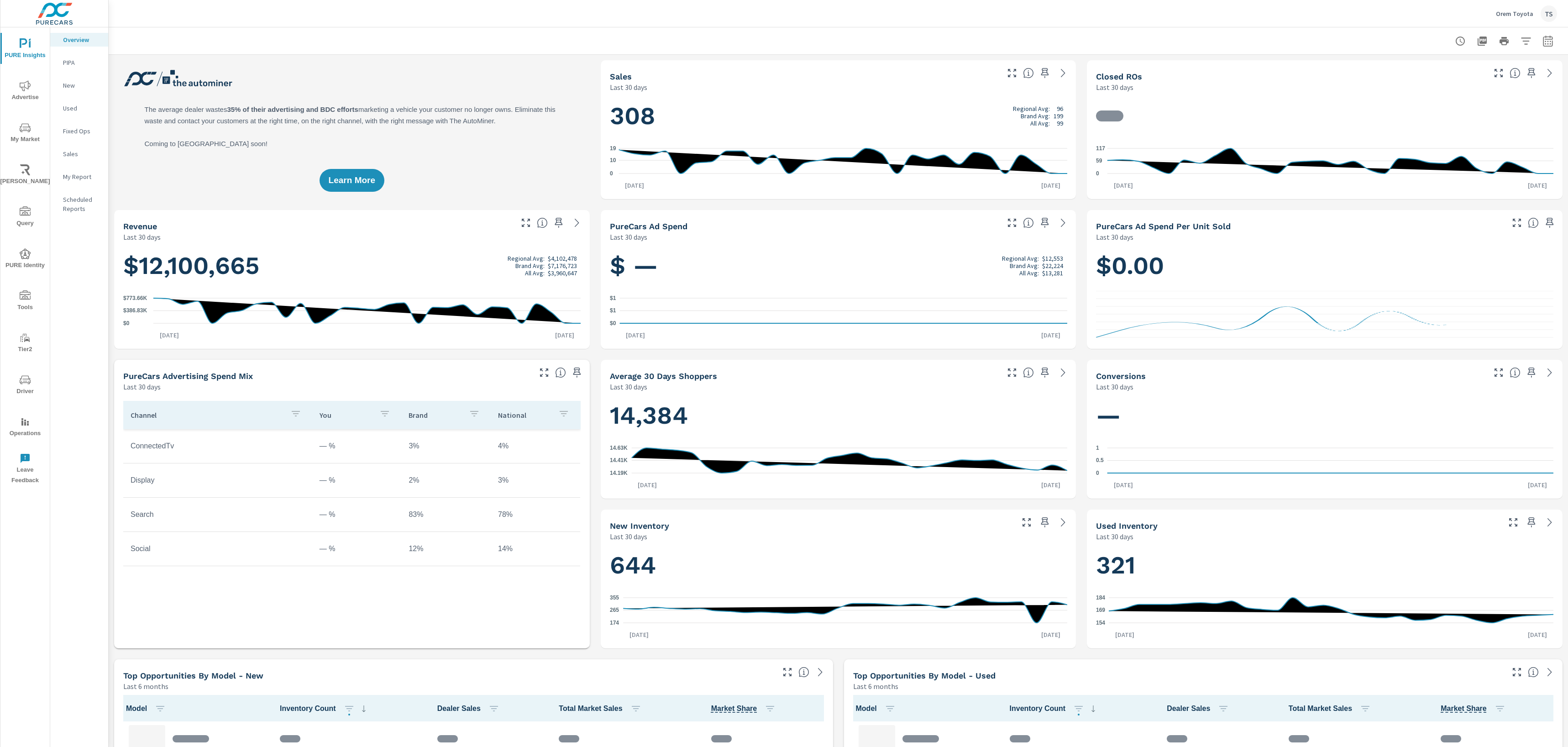
click at [1511, 10] on p "Orem Toyota" at bounding box center [1514, 13] width 37 height 8
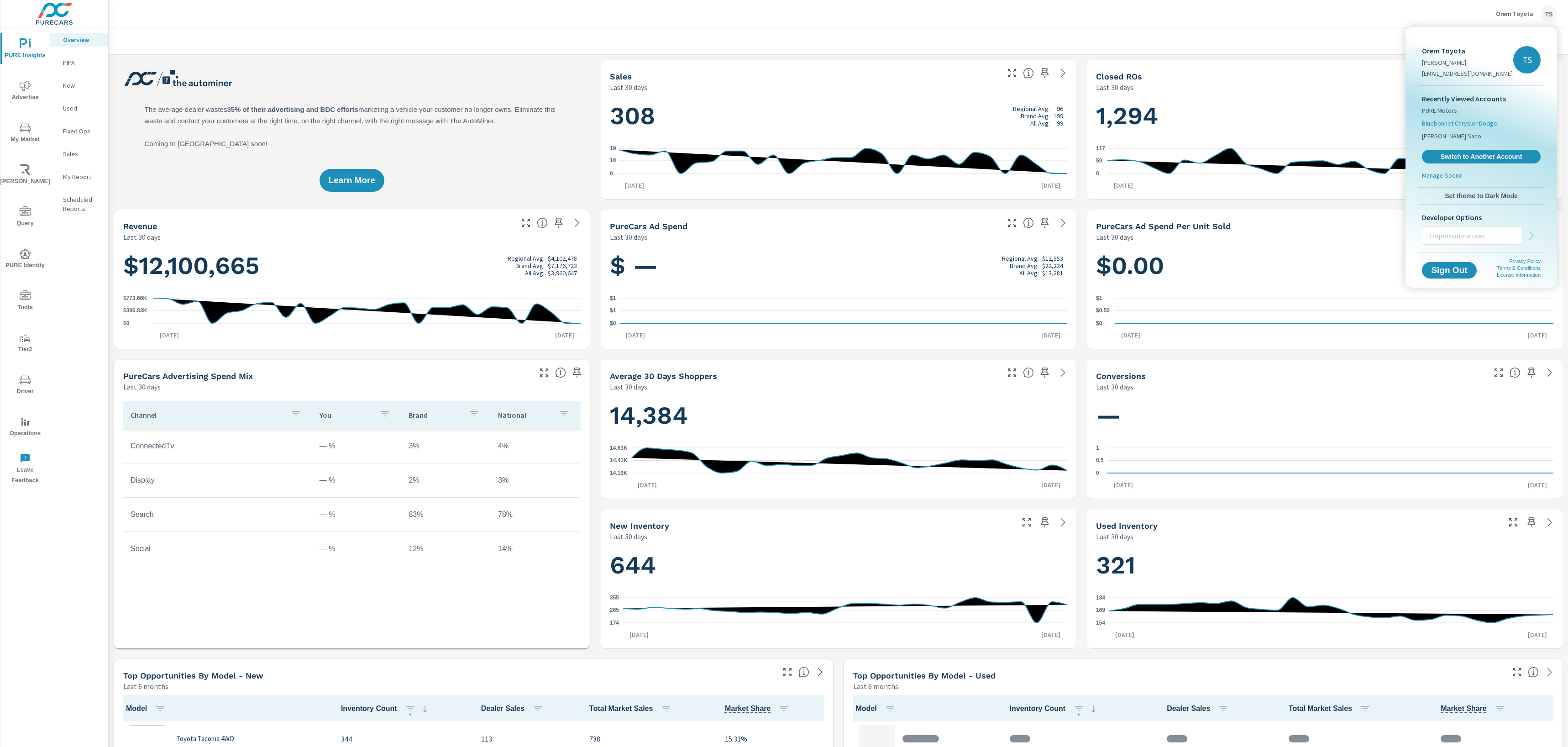
scroll to position [704, 0]
click at [1455, 124] on span "Bluebonnet Chrysler Dodge" at bounding box center [1460, 123] width 75 height 9
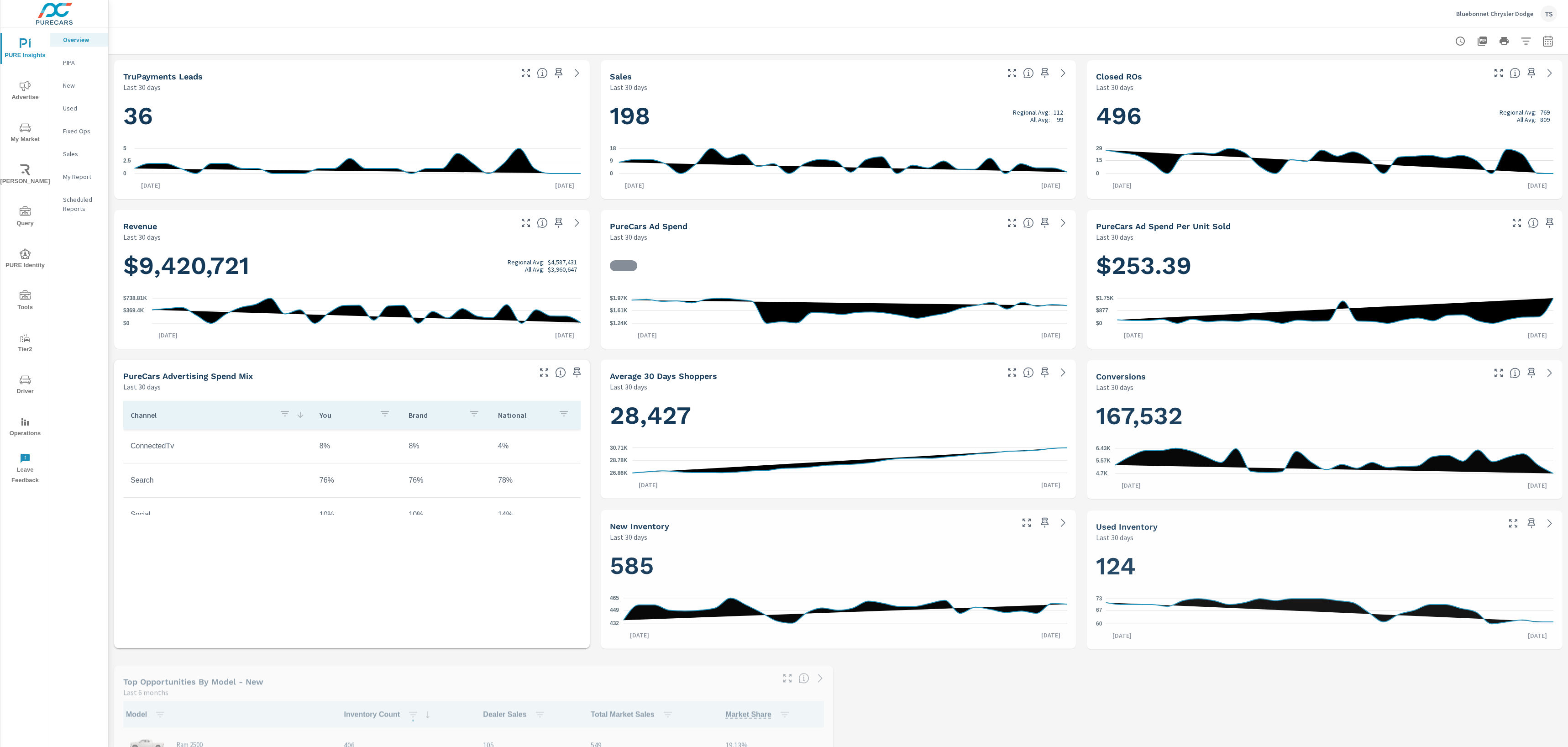
scroll to position [1758, 0]
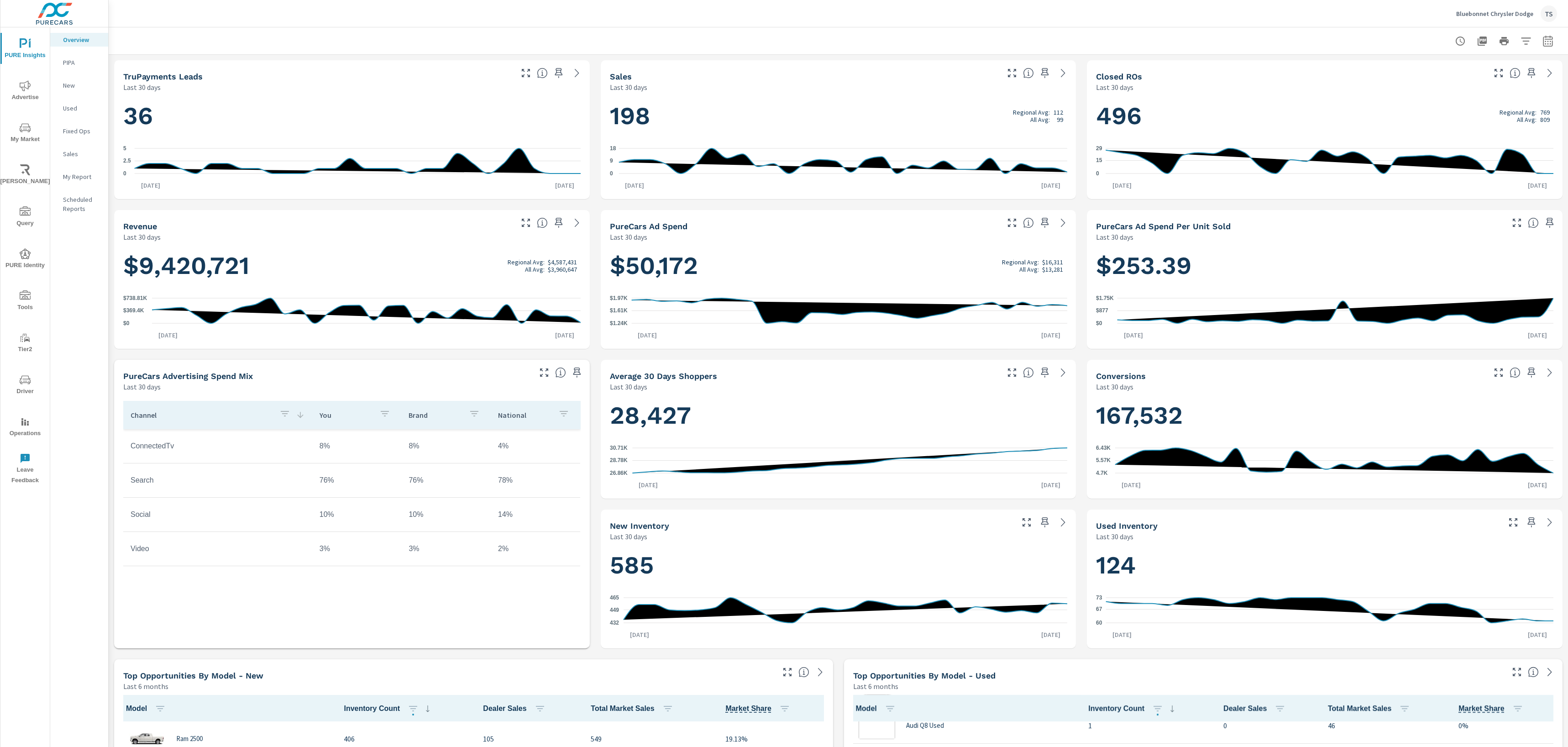
click at [1550, 39] on icon "button" at bounding box center [1548, 41] width 10 height 11
select select "Last 30 days"
click at [1509, 79] on select "Custom [DATE] Last week Last 7 days Last 14 days Last 30 days Last 45 days Last…" at bounding box center [1475, 79] width 91 height 18
click at [1466, 101] on p "+ Add comparison" at bounding box center [1484, 103] width 117 height 11
select select "Previous period"
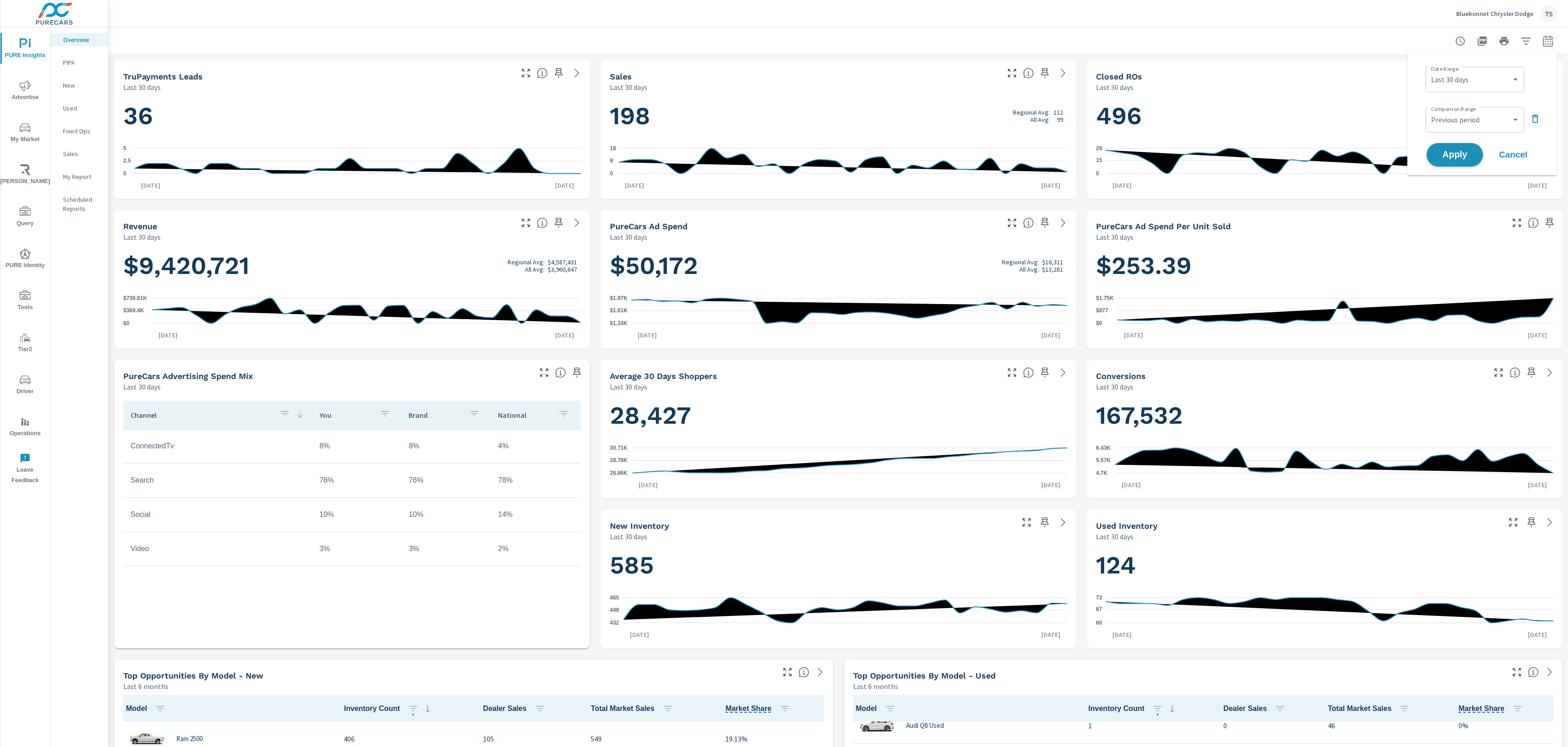
click at [1464, 150] on span "Apply" at bounding box center [1454, 155] width 37 height 9
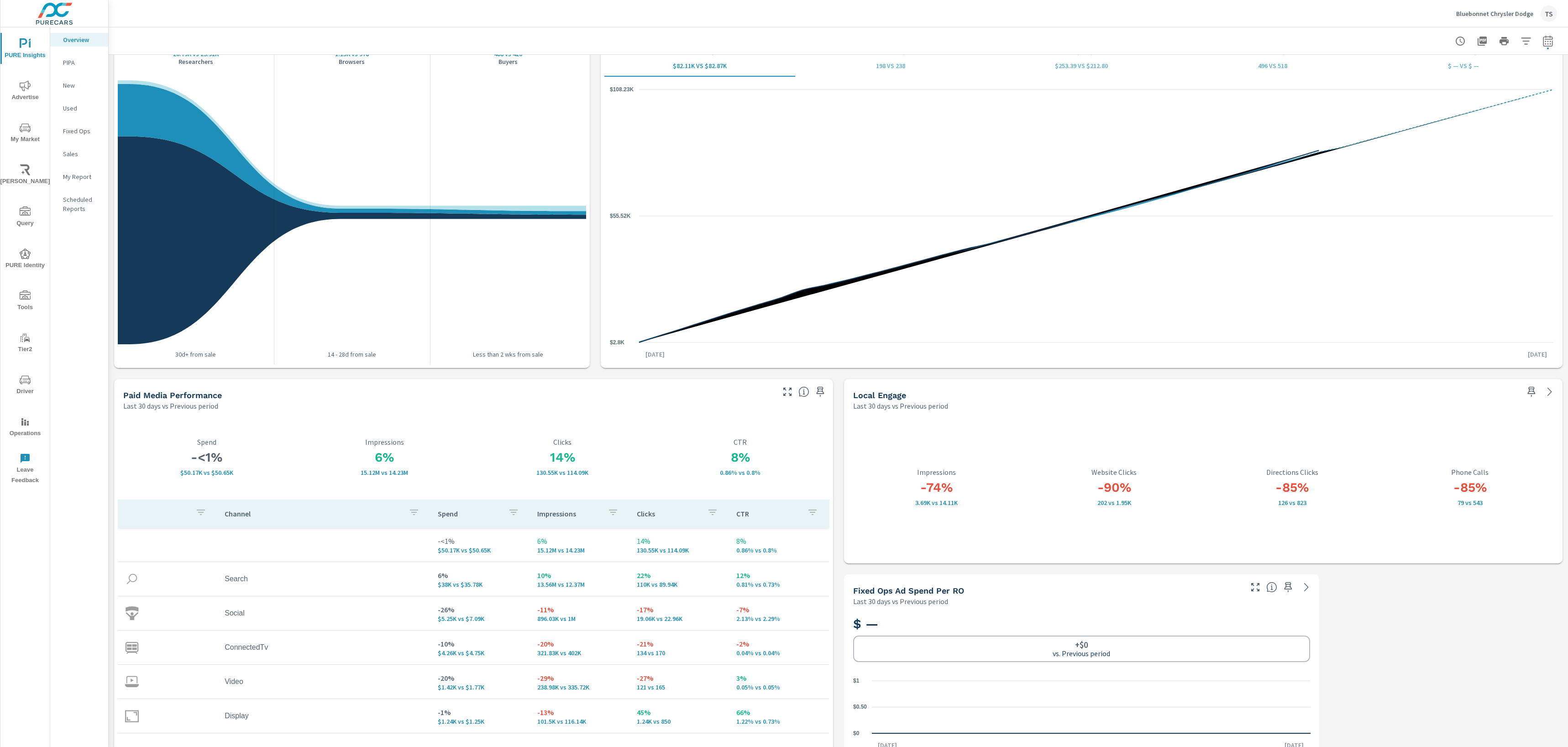
scroll to position [1261, 0]
